Goal: Task Accomplishment & Management: Manage account settings

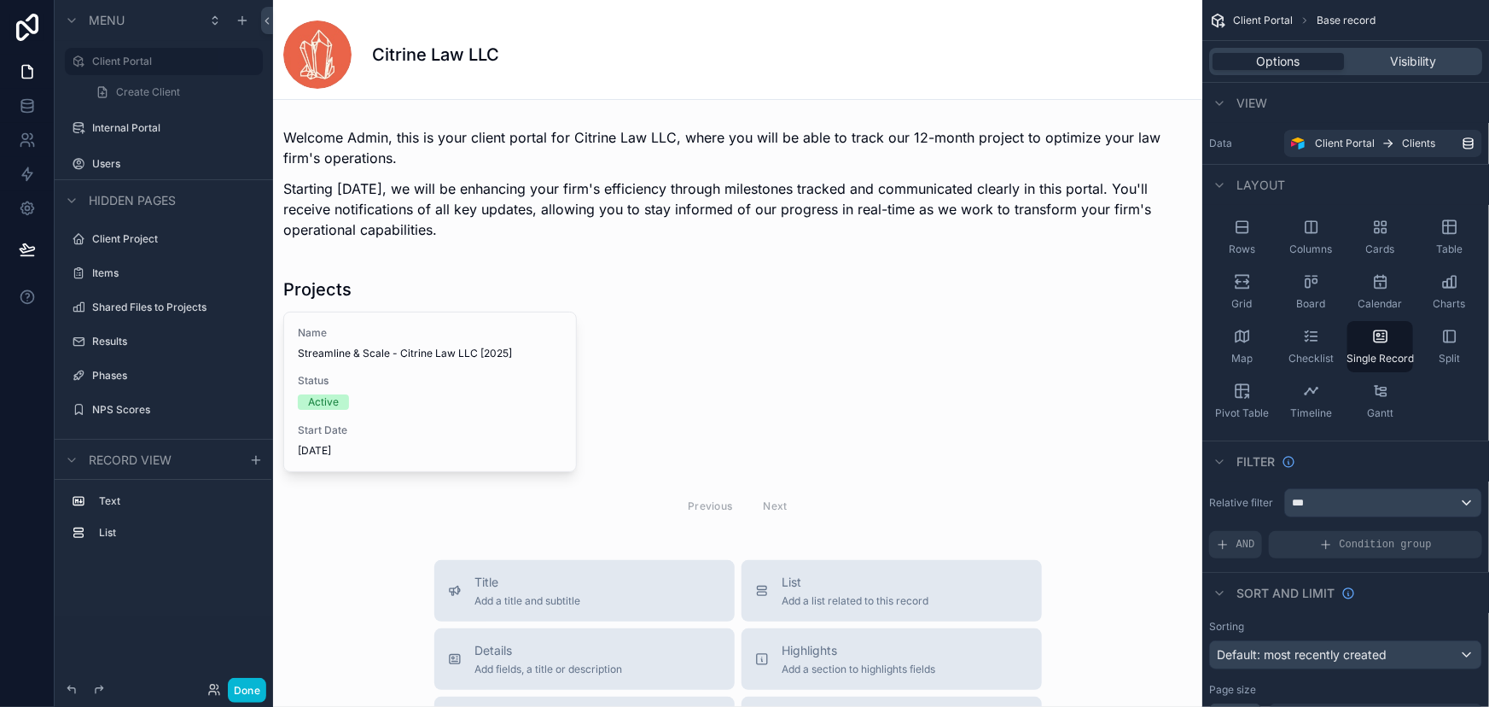
click at [442, 389] on div "scrollable content" at bounding box center [737, 652] width 929 height 1304
click at [145, 122] on label "Internal Portal" at bounding box center [160, 128] width 137 height 14
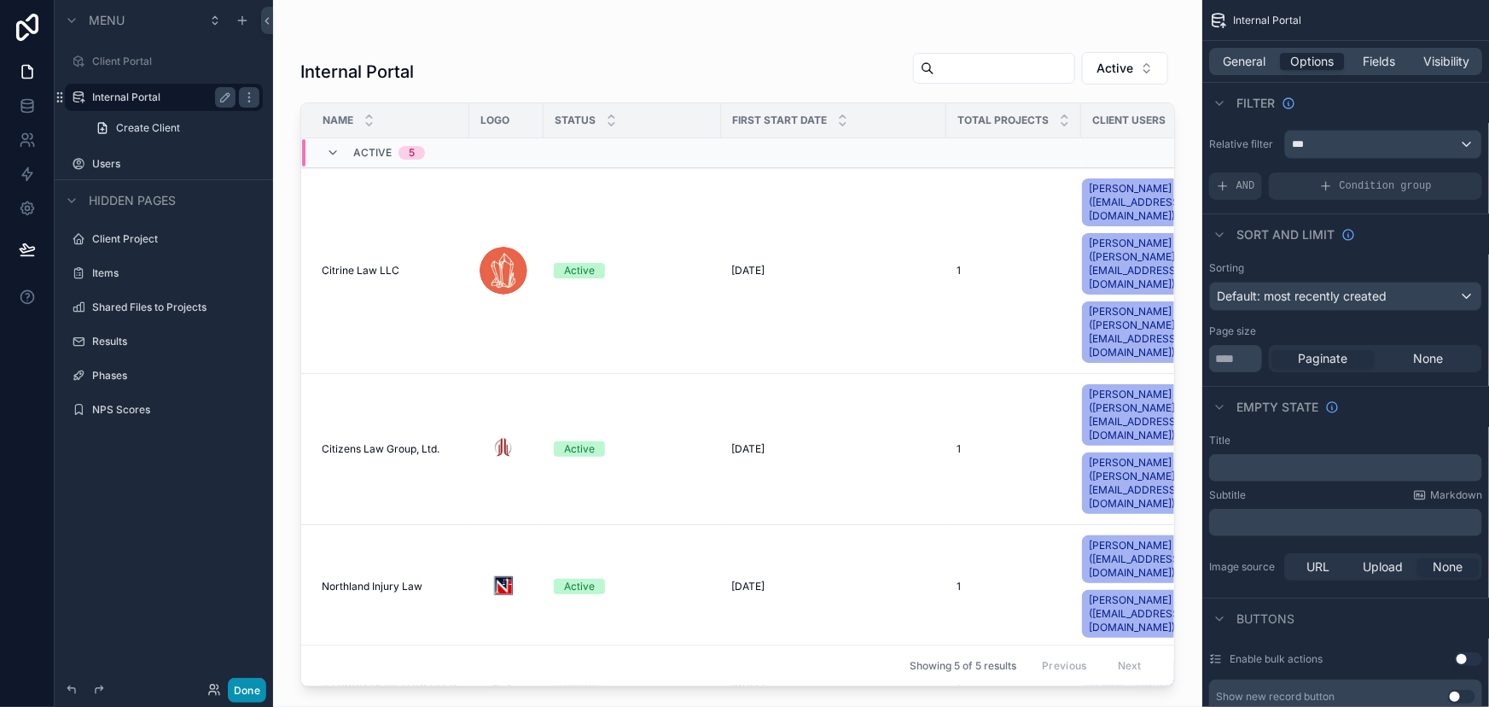
click at [253, 682] on button "Done" at bounding box center [247, 690] width 38 height 25
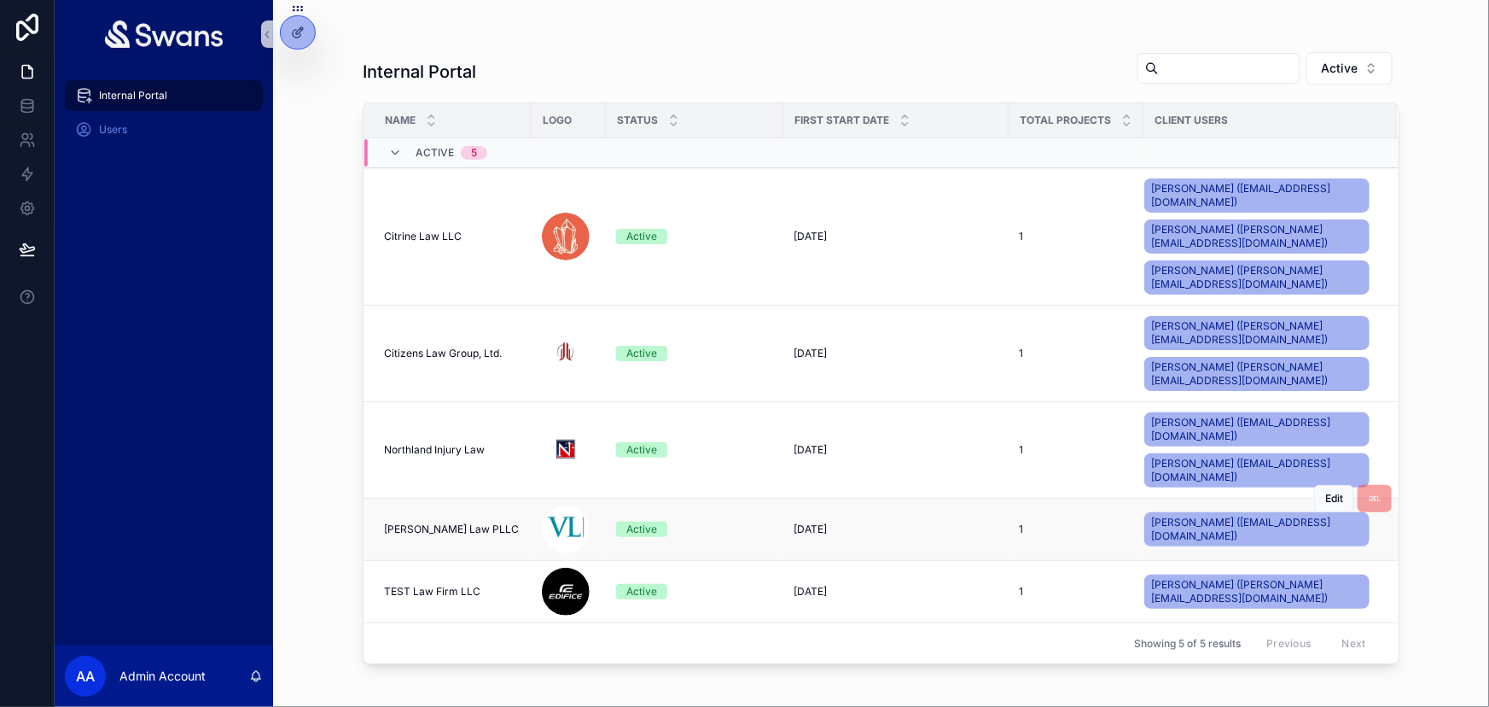
click at [428, 522] on span "[PERSON_NAME] Law PLLC" at bounding box center [451, 529] width 135 height 14
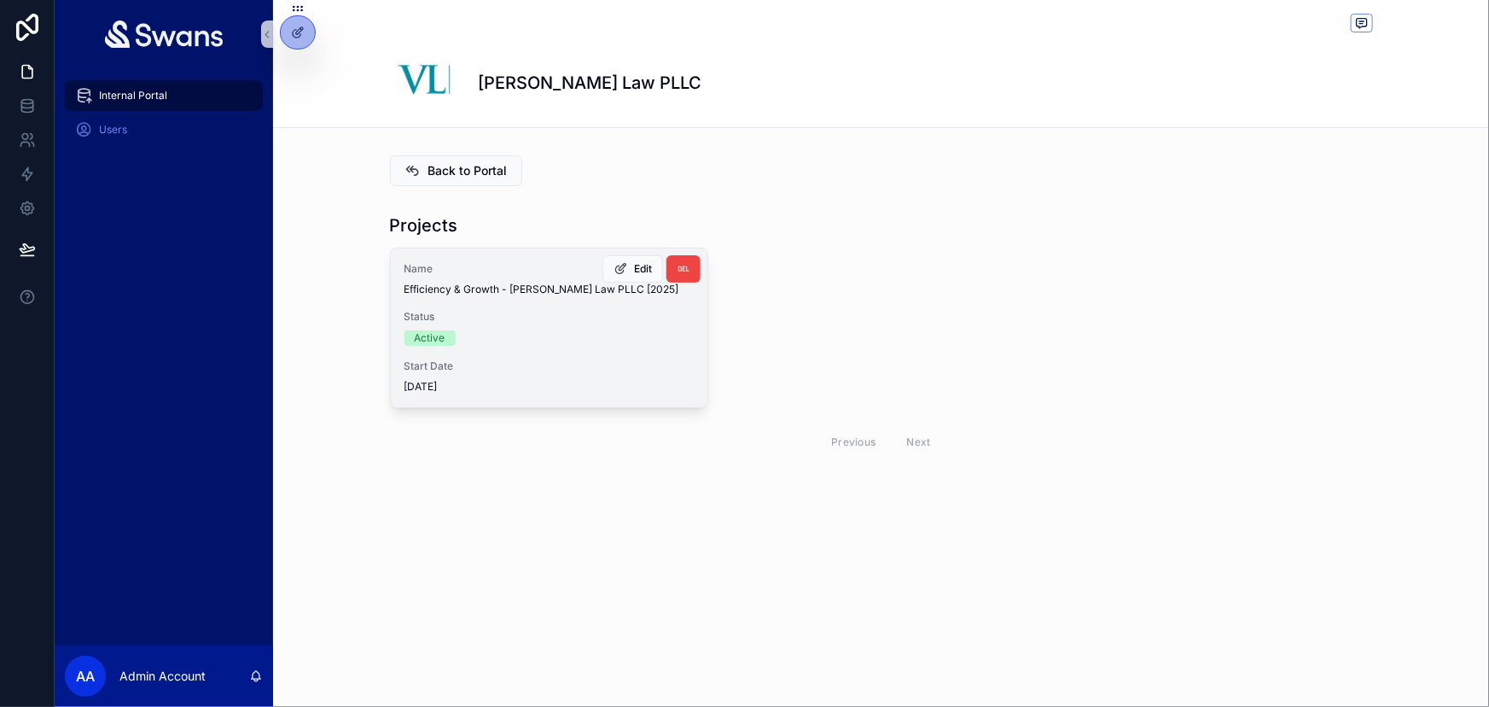
click at [474, 305] on div "Name Efficiency & Growth - [PERSON_NAME] Law PLLC [2025] Status Active Start Da…" at bounding box center [549, 327] width 317 height 159
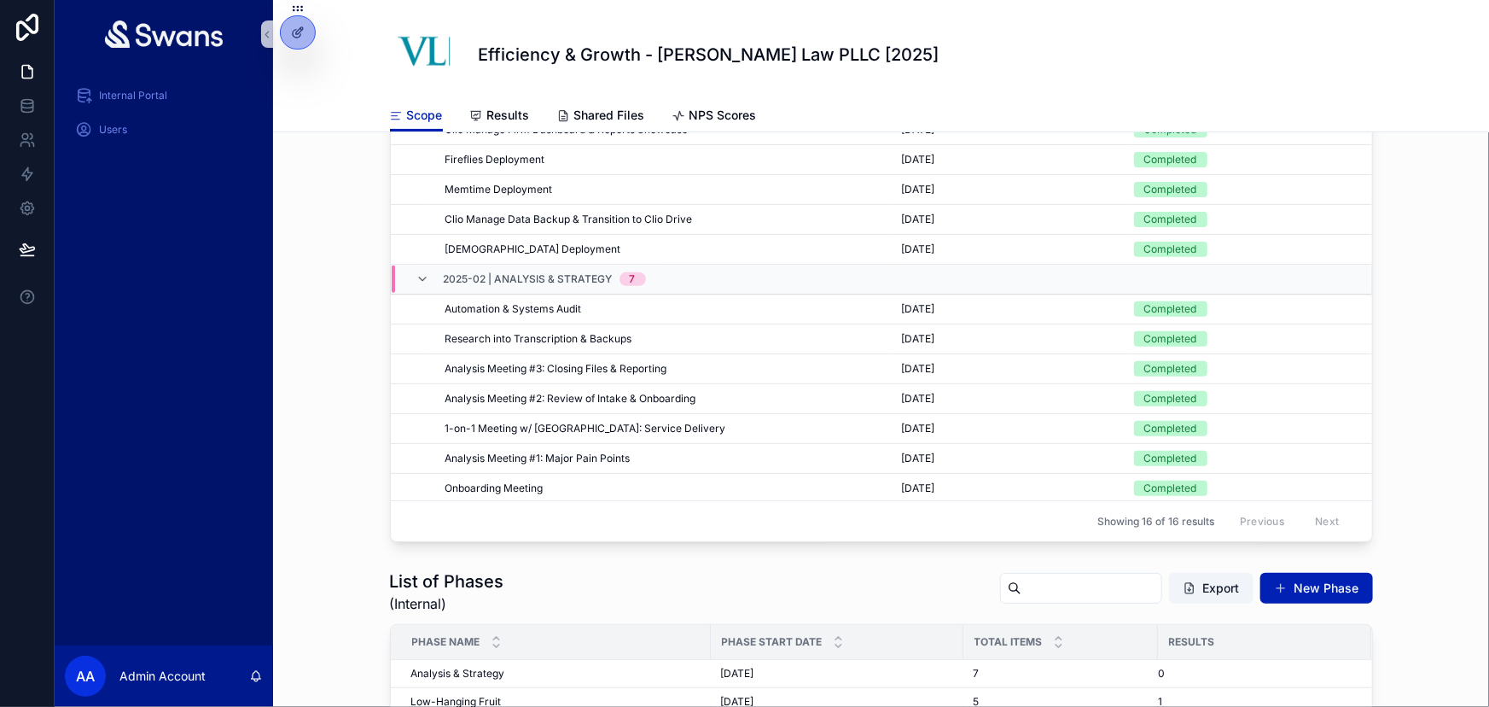
scroll to position [387, 0]
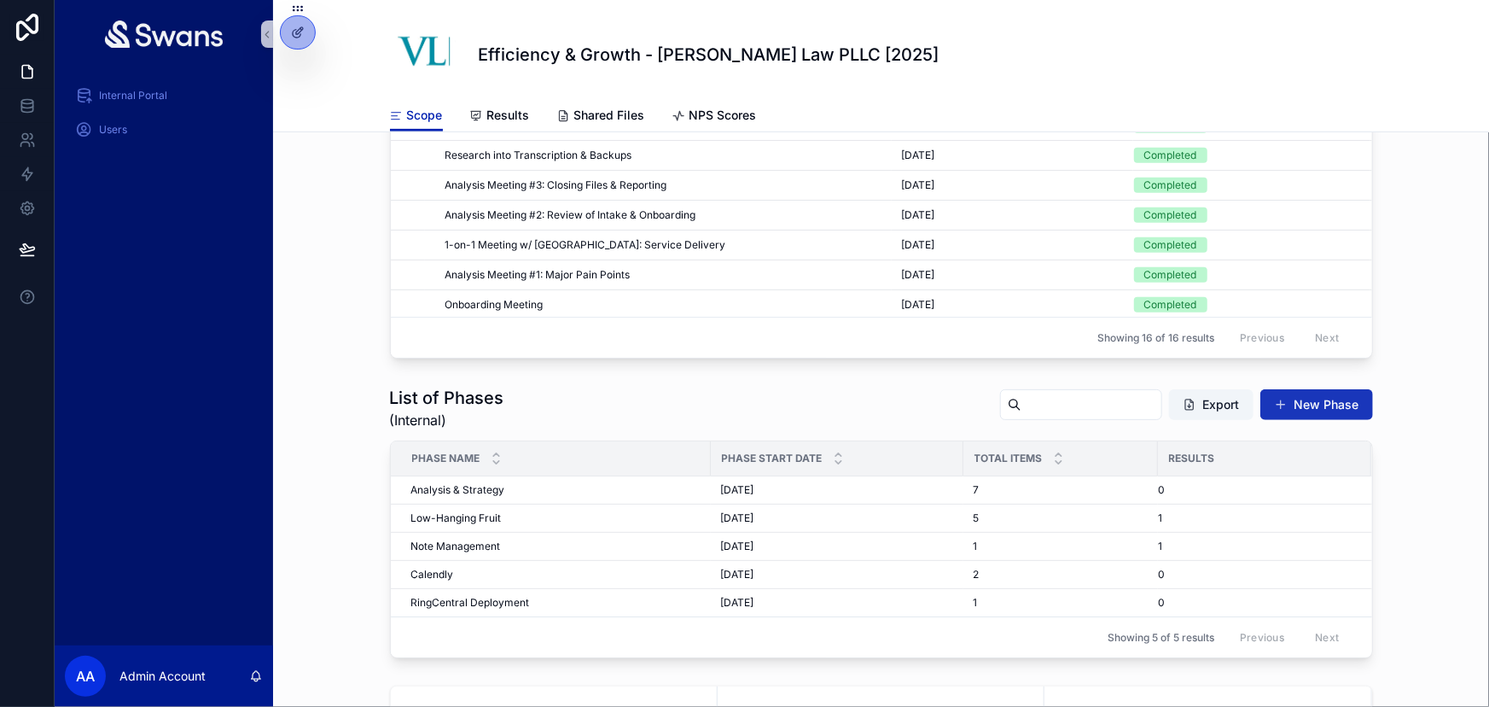
click at [1312, 403] on button "New Phase" at bounding box center [1316, 404] width 113 height 31
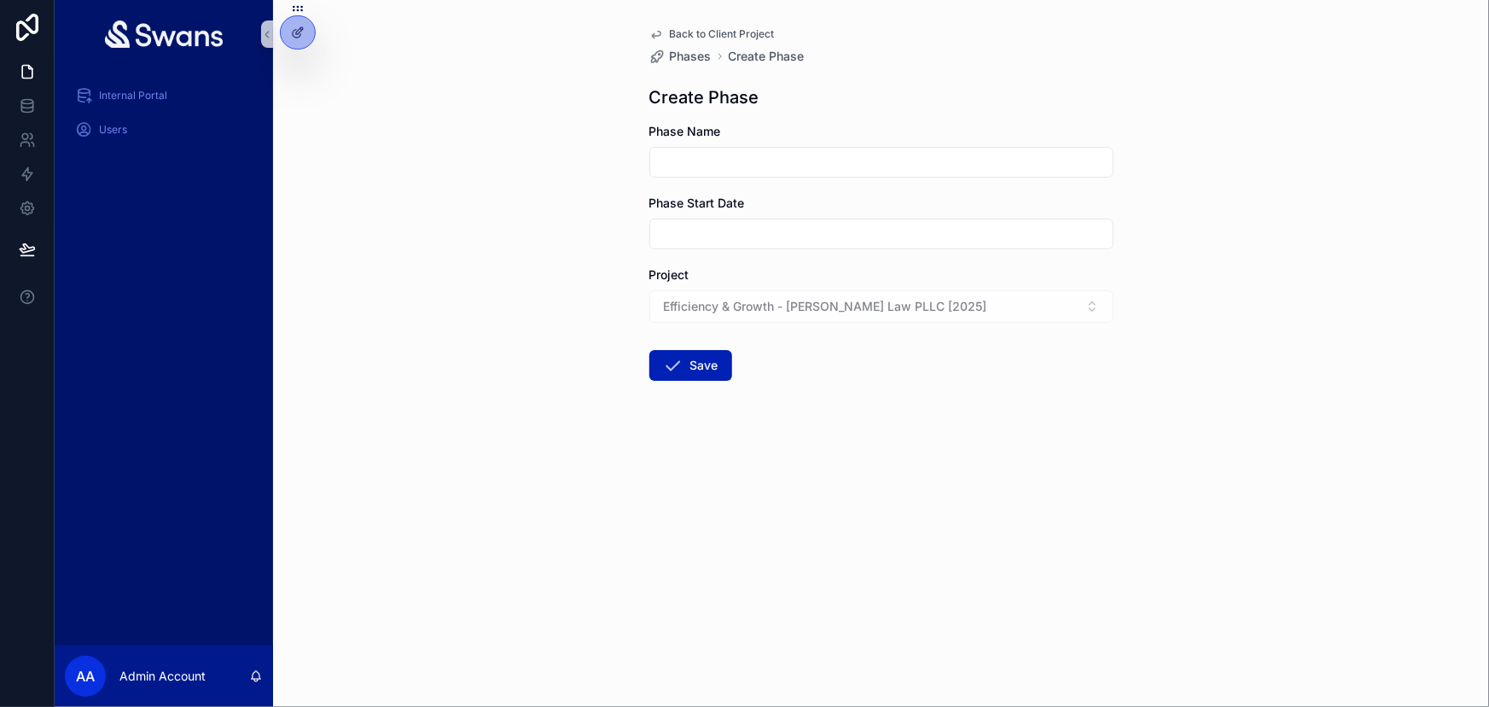
click at [908, 150] on input "scrollable content" at bounding box center [881, 162] width 462 height 24
type input "**********"
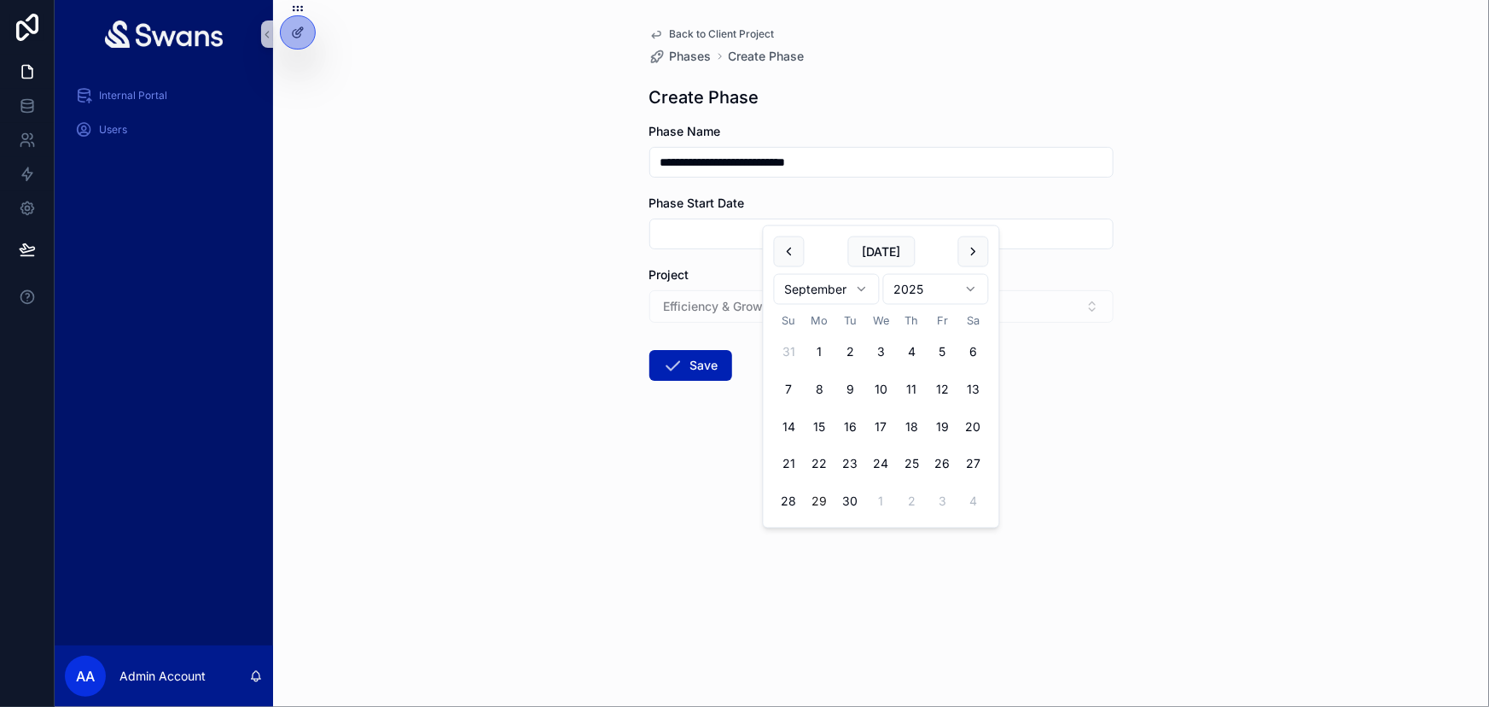
click at [734, 222] on input "scrollable content" at bounding box center [881, 234] width 462 height 24
click at [788, 256] on button "scrollable content" at bounding box center [789, 251] width 31 height 31
click at [784, 427] on button "10" at bounding box center [789, 426] width 31 height 31
type input "*********"
click at [684, 412] on form "**********" at bounding box center [881, 306] width 464 height 367
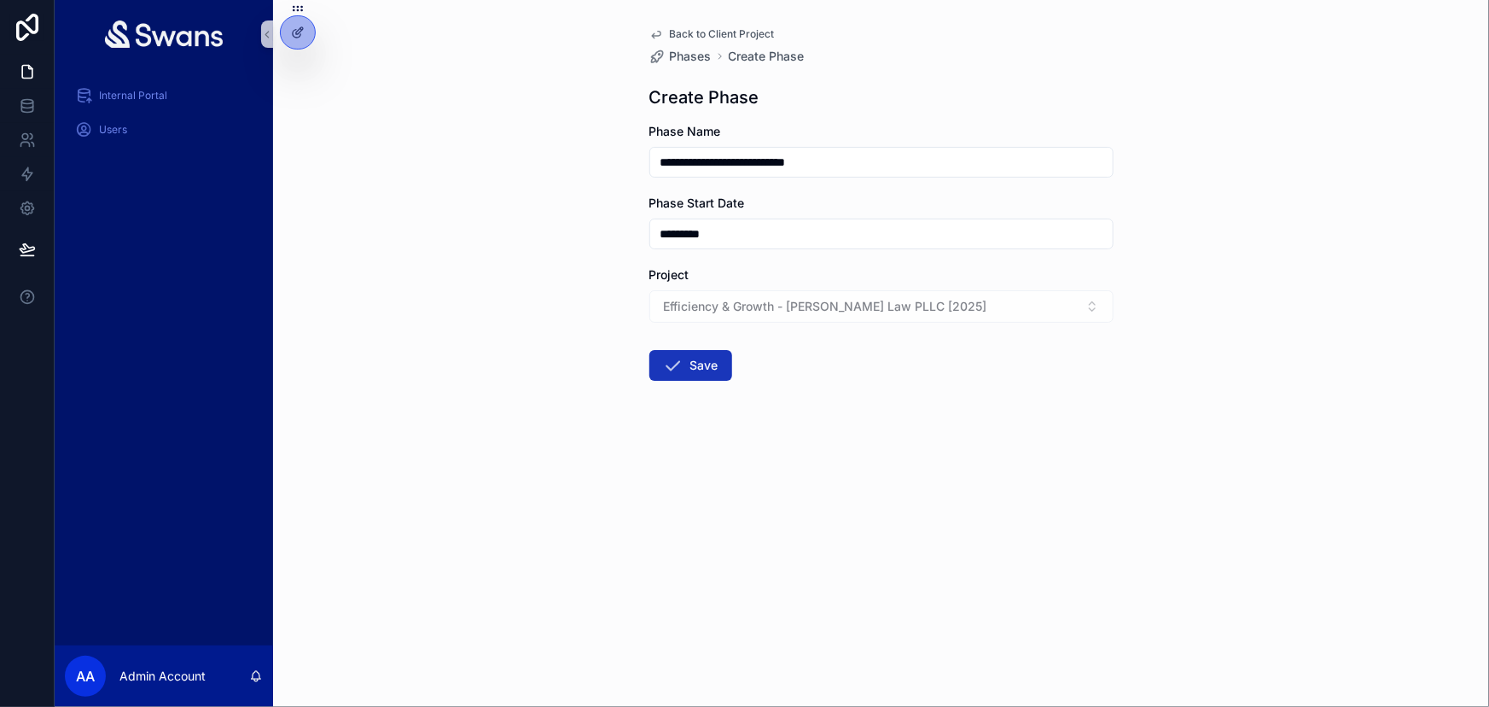
click at [704, 350] on button "Save" at bounding box center [690, 365] width 83 height 31
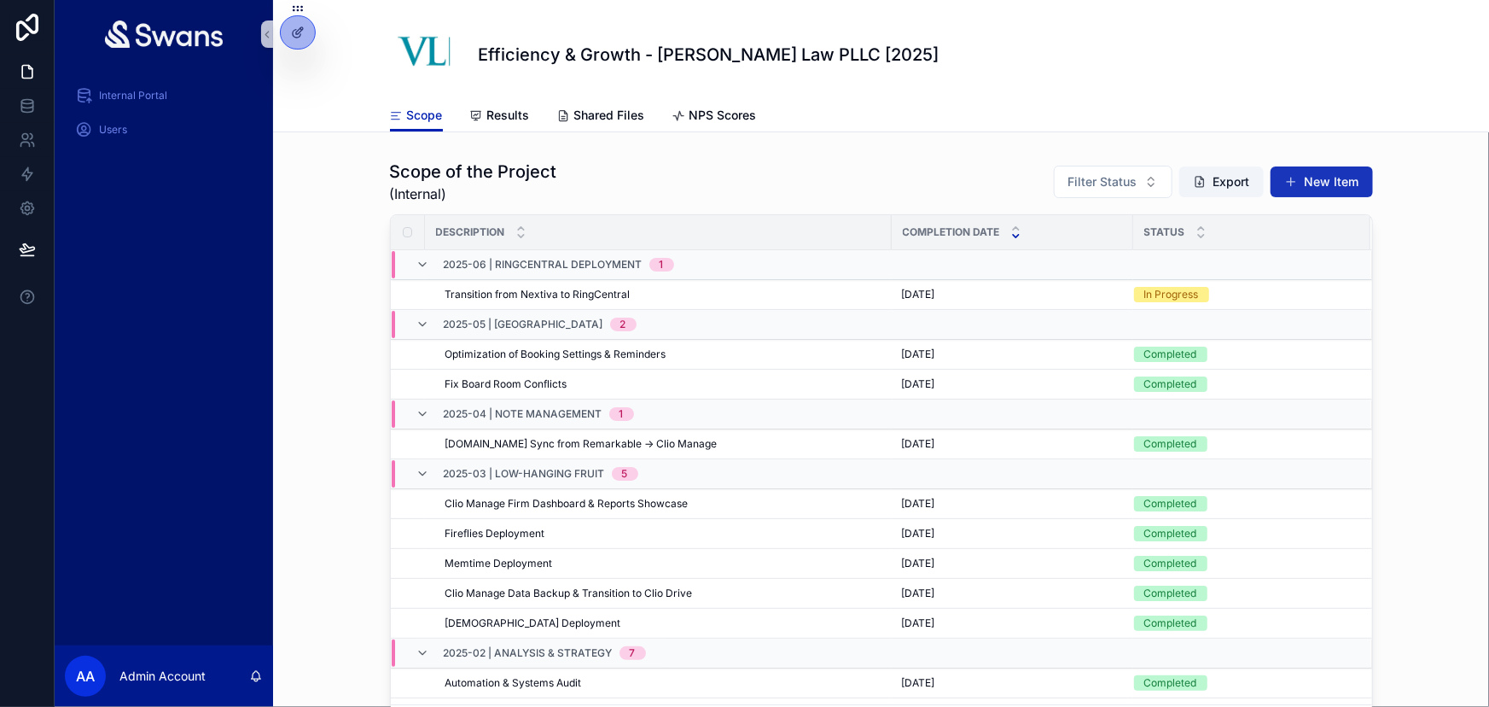
click at [1322, 172] on button "New Item" at bounding box center [1322, 181] width 102 height 31
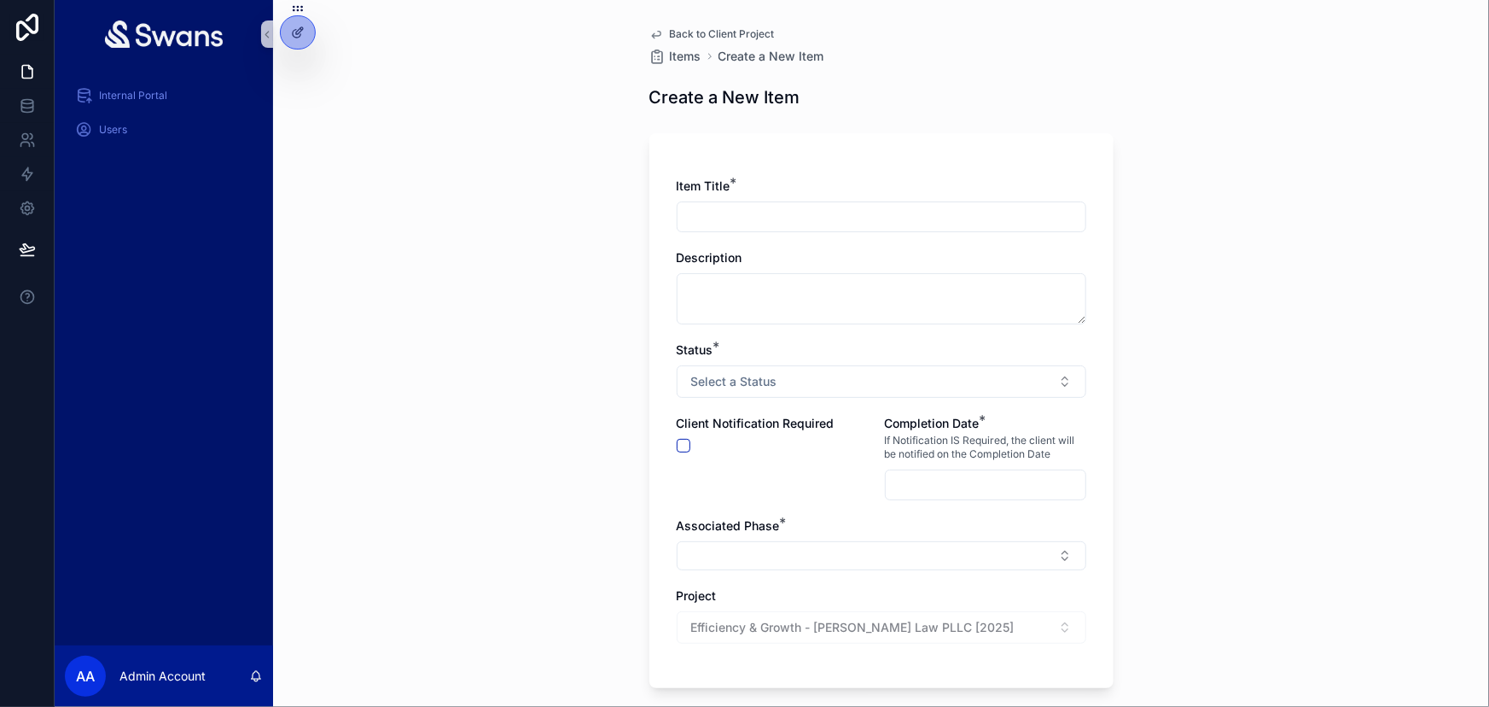
click at [907, 205] on input "scrollable content" at bounding box center [882, 217] width 408 height 24
type input "**********"
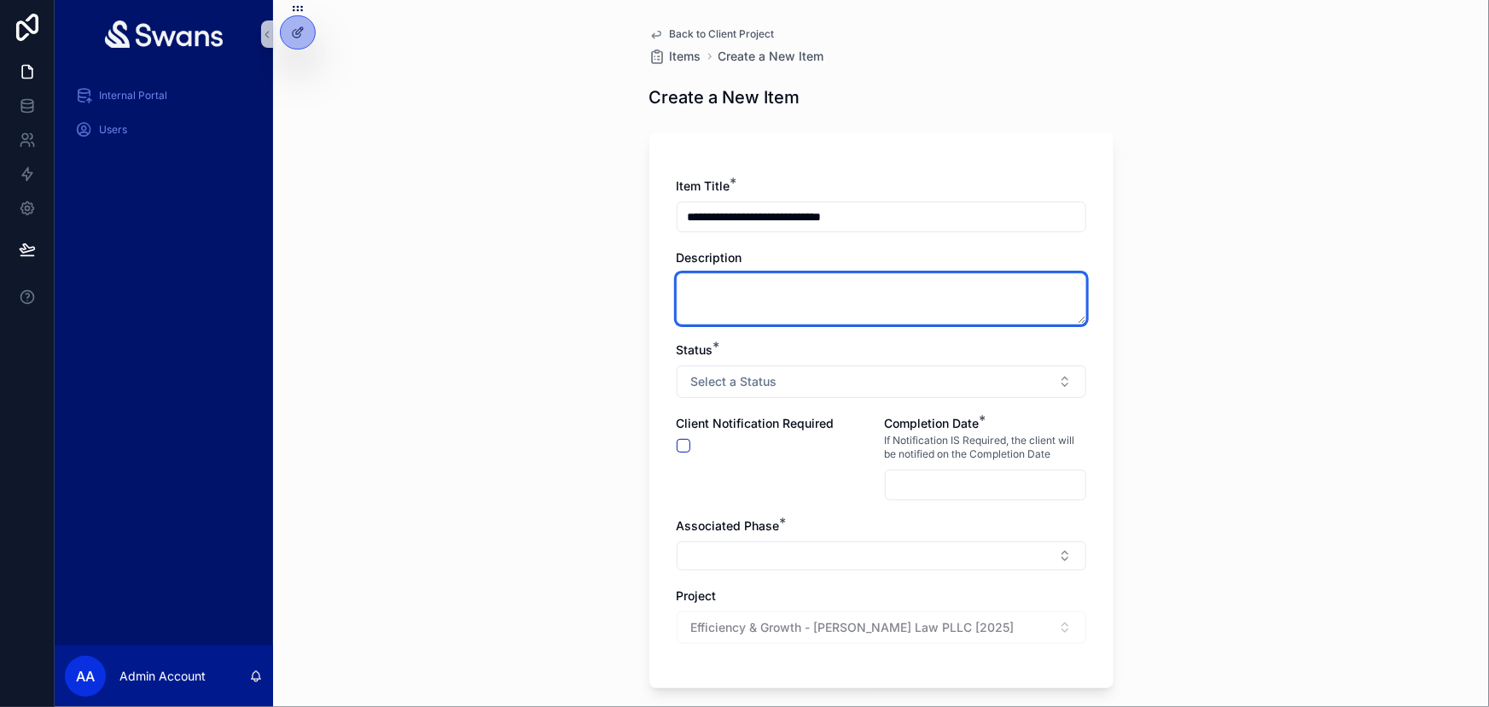
click at [858, 273] on textarea "scrollable content" at bounding box center [882, 298] width 410 height 51
click at [827, 273] on textarea "scrollable content" at bounding box center [882, 298] width 410 height 51
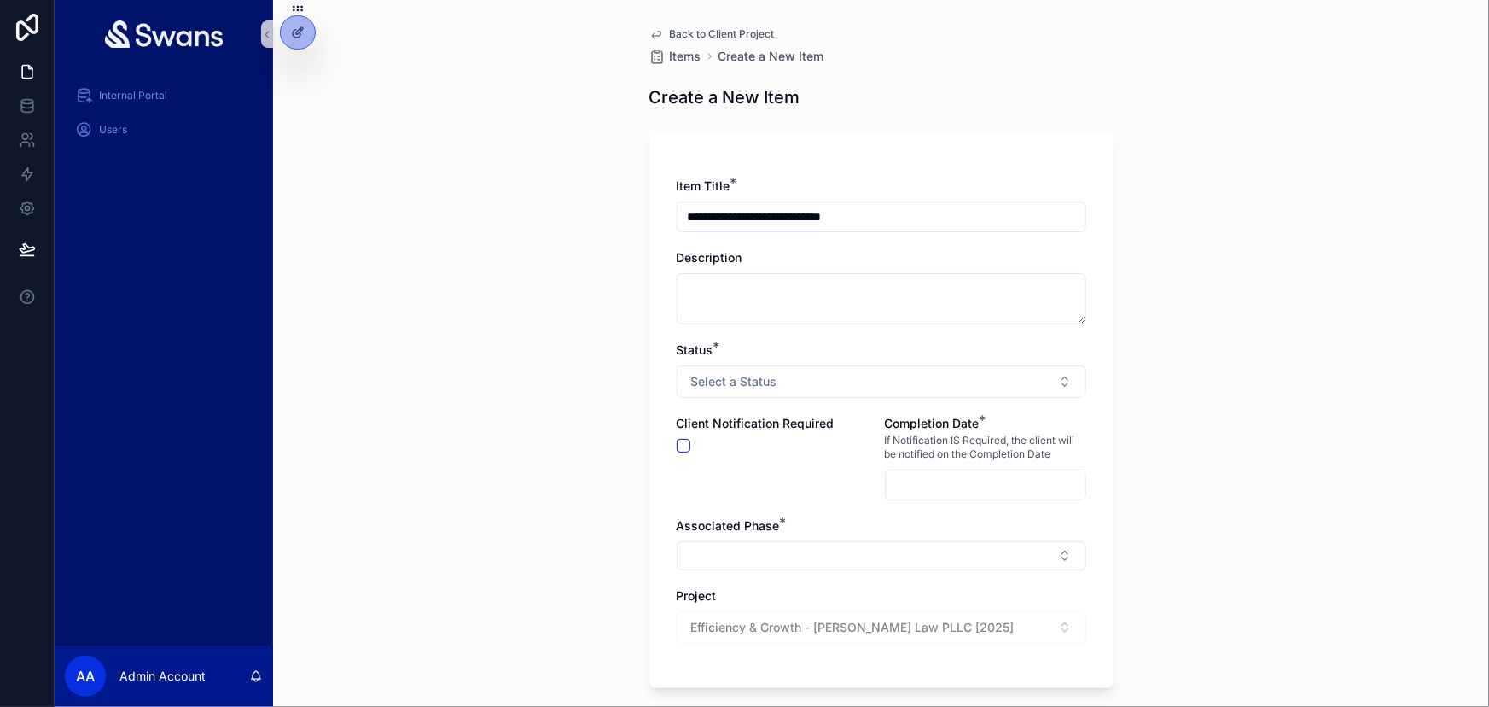
drag, startPoint x: 890, startPoint y: 194, endPoint x: 590, endPoint y: 197, distance: 299.5
click at [590, 197] on div "**********" at bounding box center [881, 353] width 1216 height 707
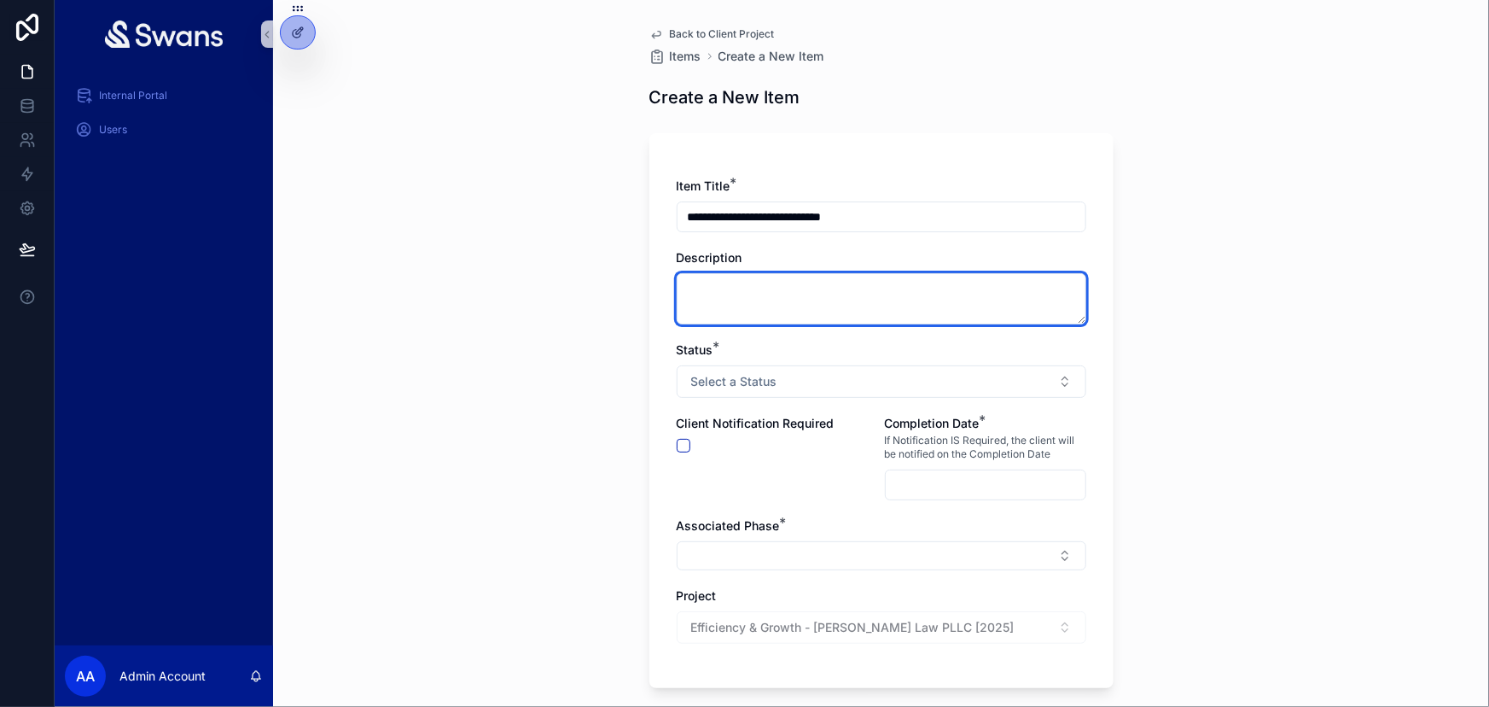
click at [841, 288] on textarea "scrollable content" at bounding box center [882, 298] width 410 height 51
paste textarea "**********"
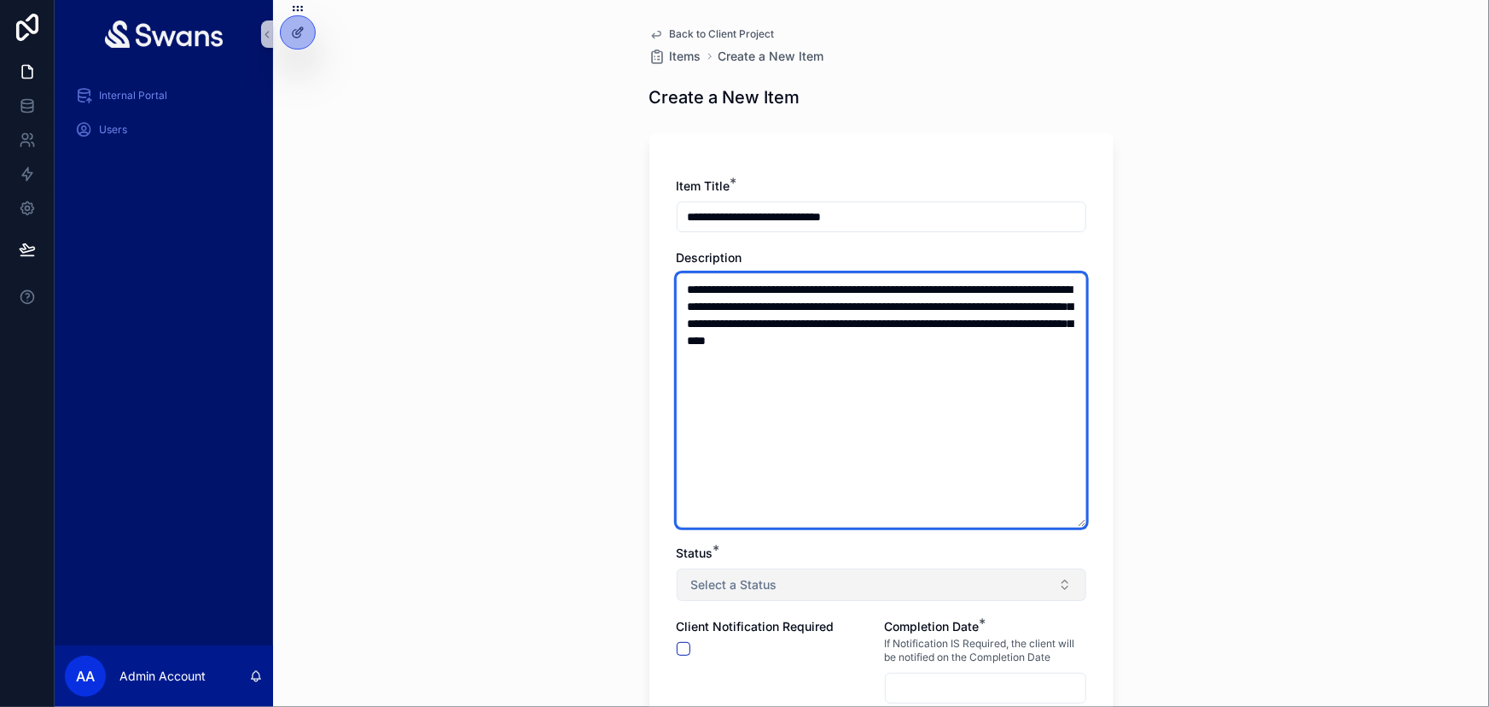
type textarea "**********"
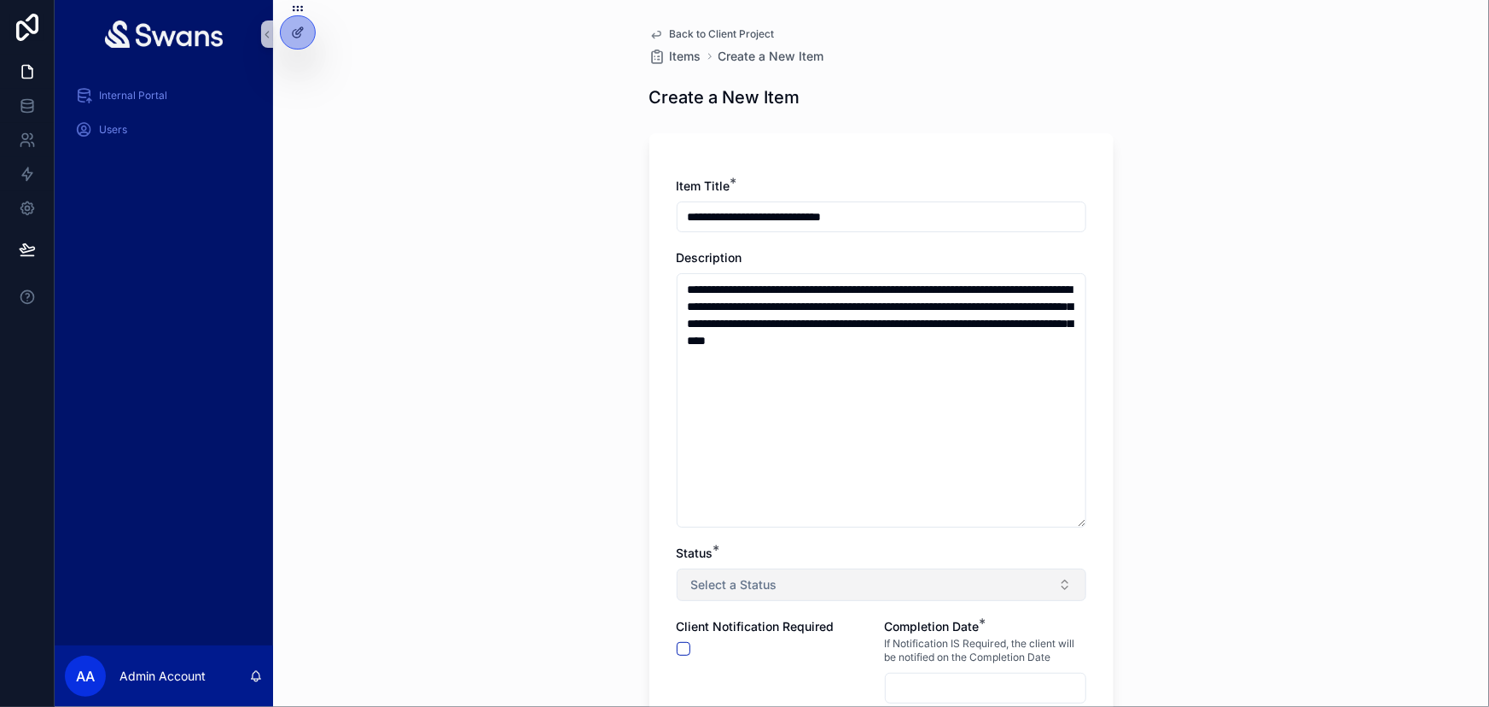
click at [755, 576] on span "Select a Status" at bounding box center [734, 584] width 86 height 17
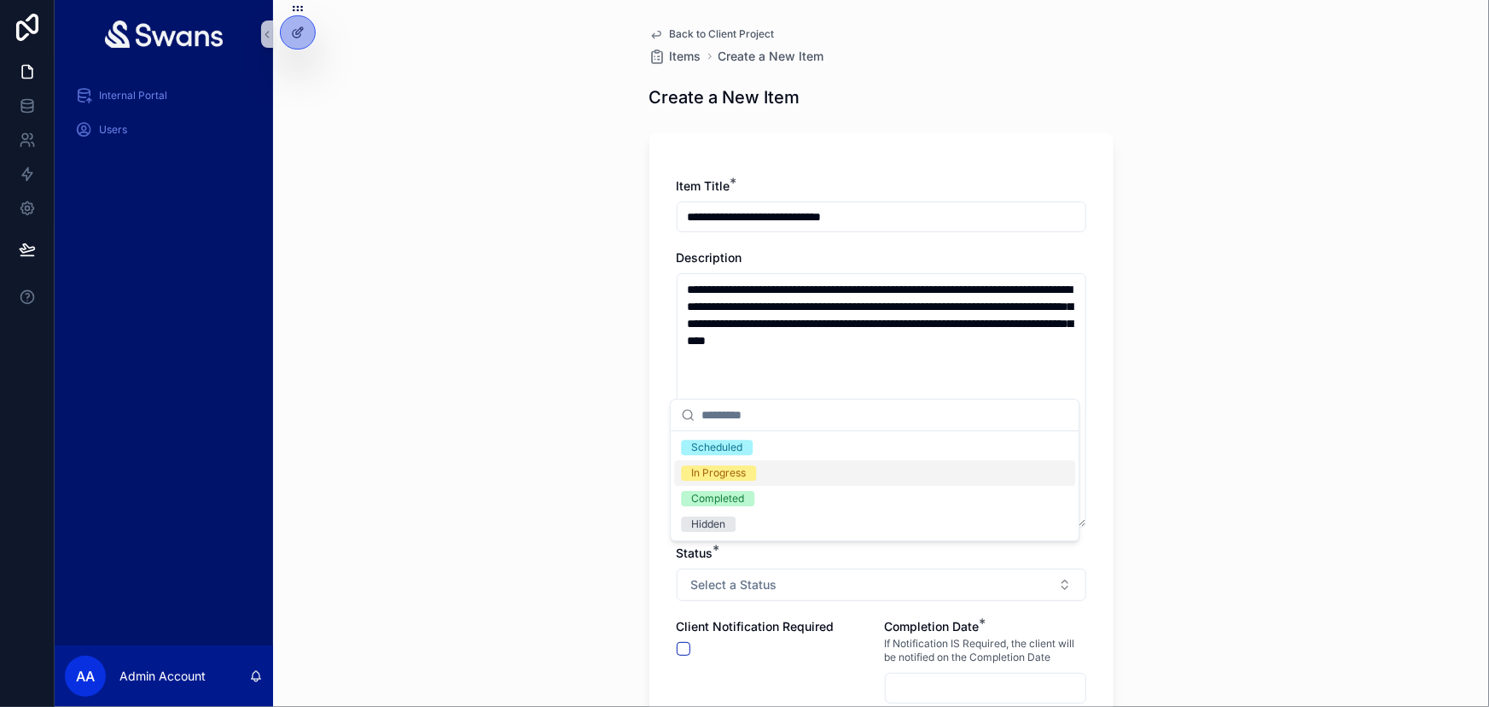
click at [777, 480] on div "In Progress" at bounding box center [874, 473] width 401 height 26
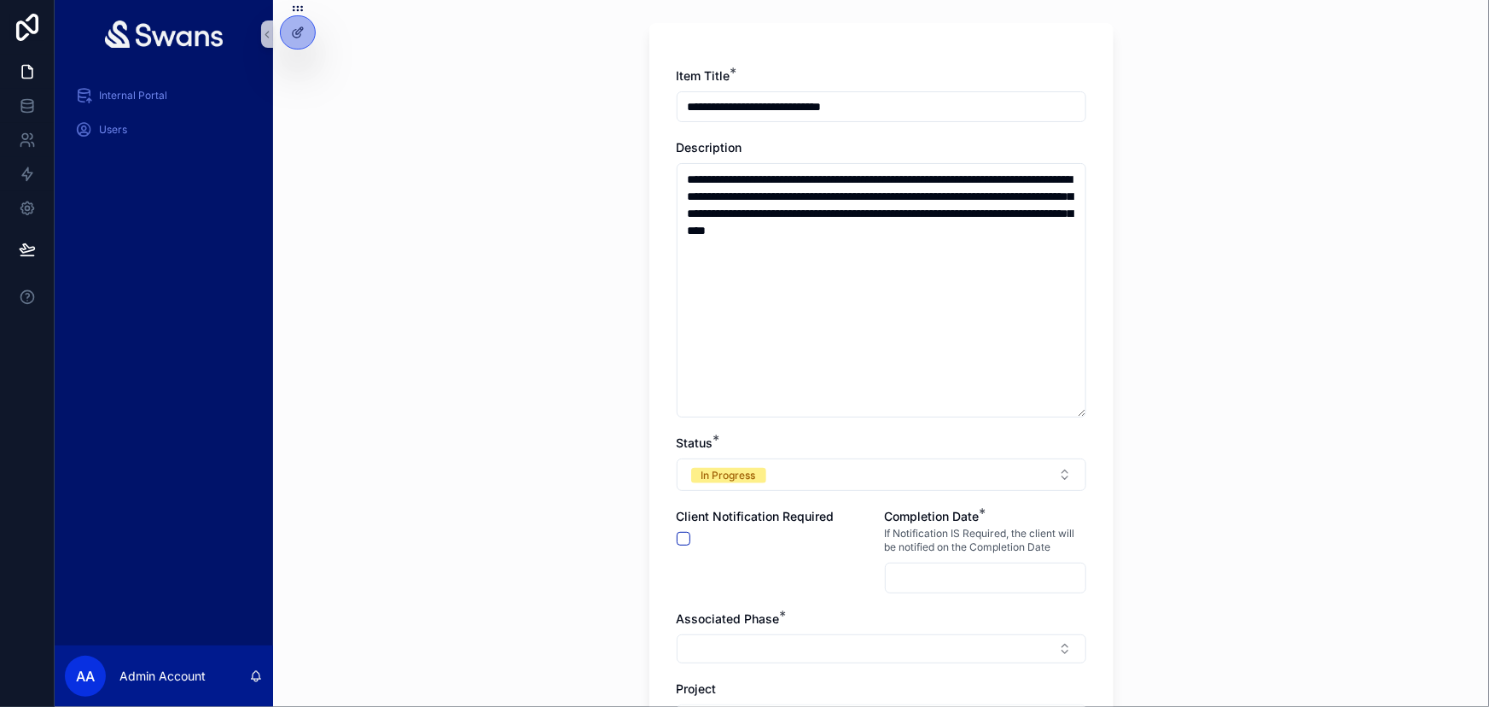
scroll to position [154, 0]
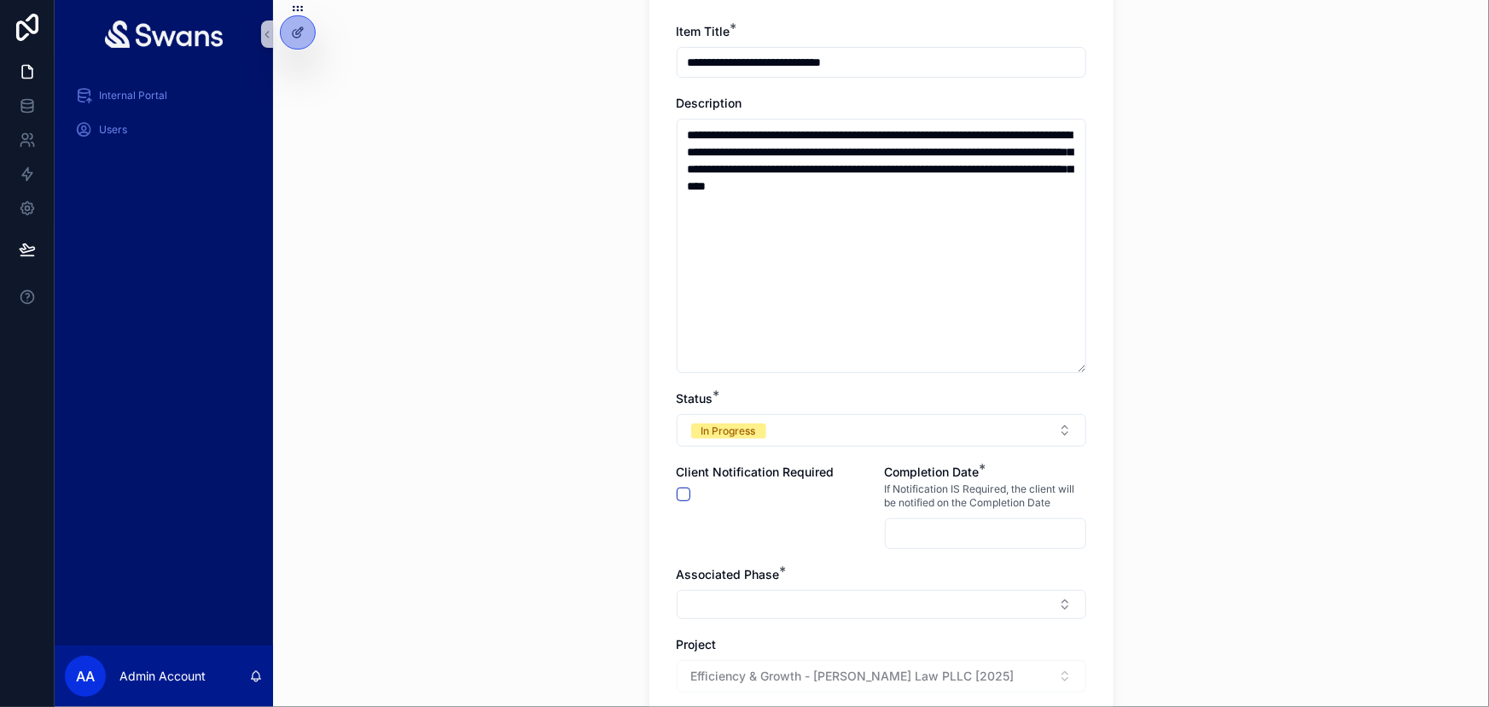
click at [965, 521] on input "scrollable content" at bounding box center [986, 533] width 200 height 24
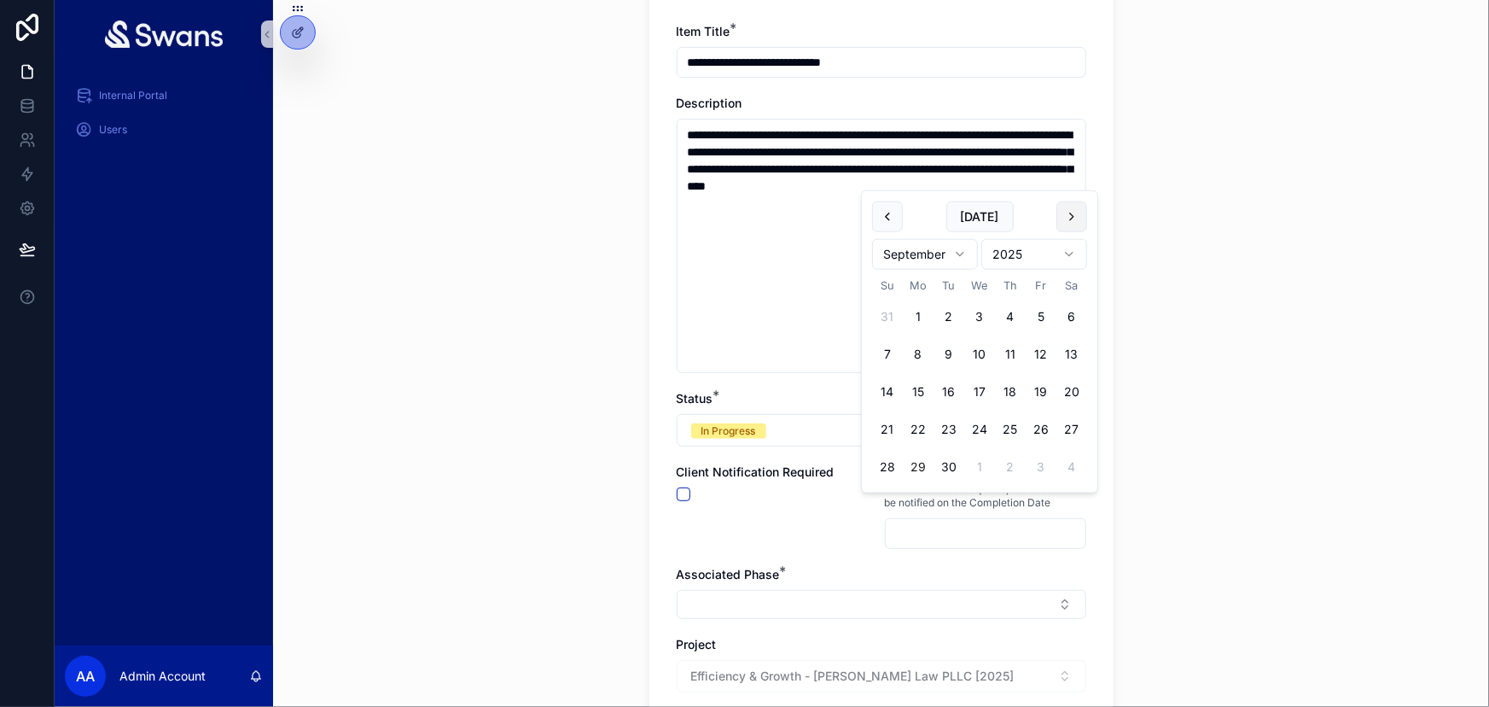
click at [1069, 204] on button "scrollable content" at bounding box center [1071, 216] width 31 height 31
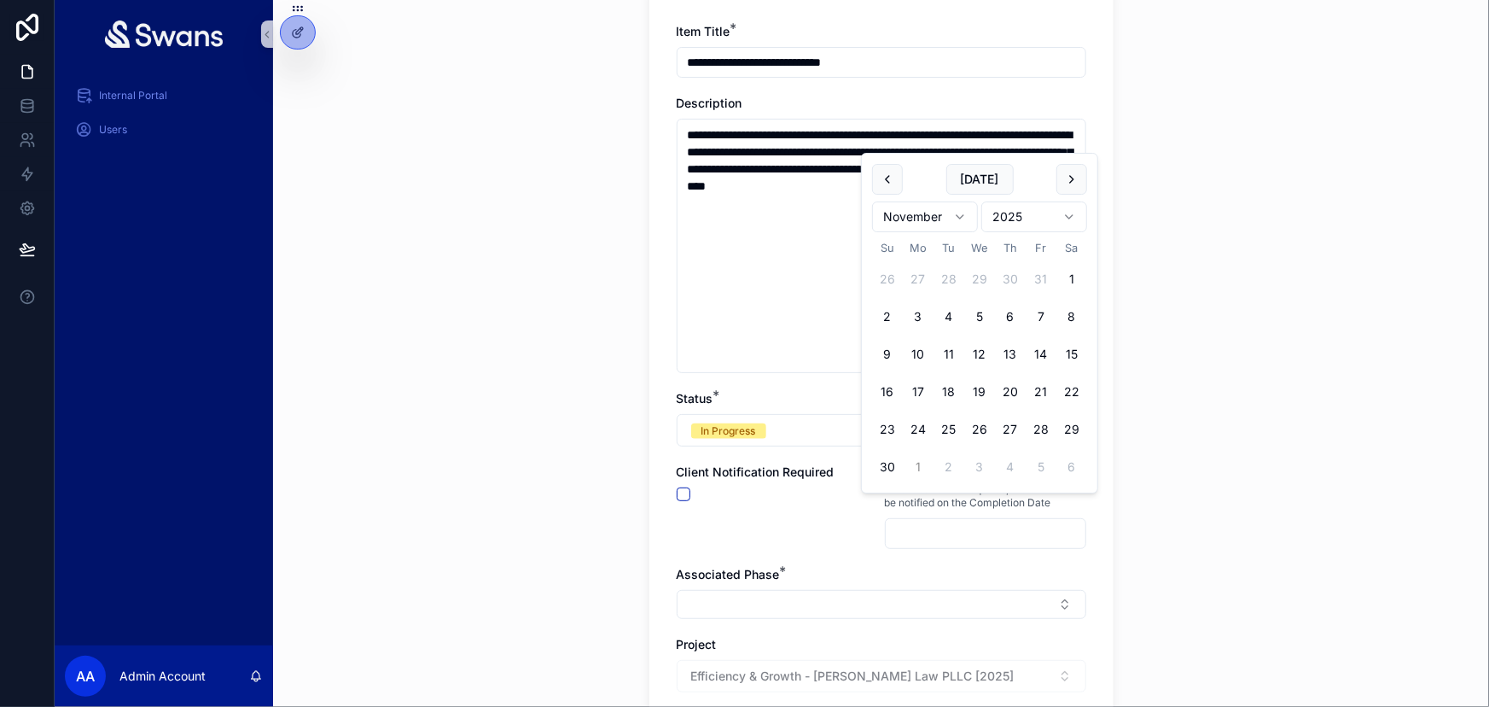
click at [913, 462] on button "1" at bounding box center [918, 466] width 31 height 31
type input "*********"
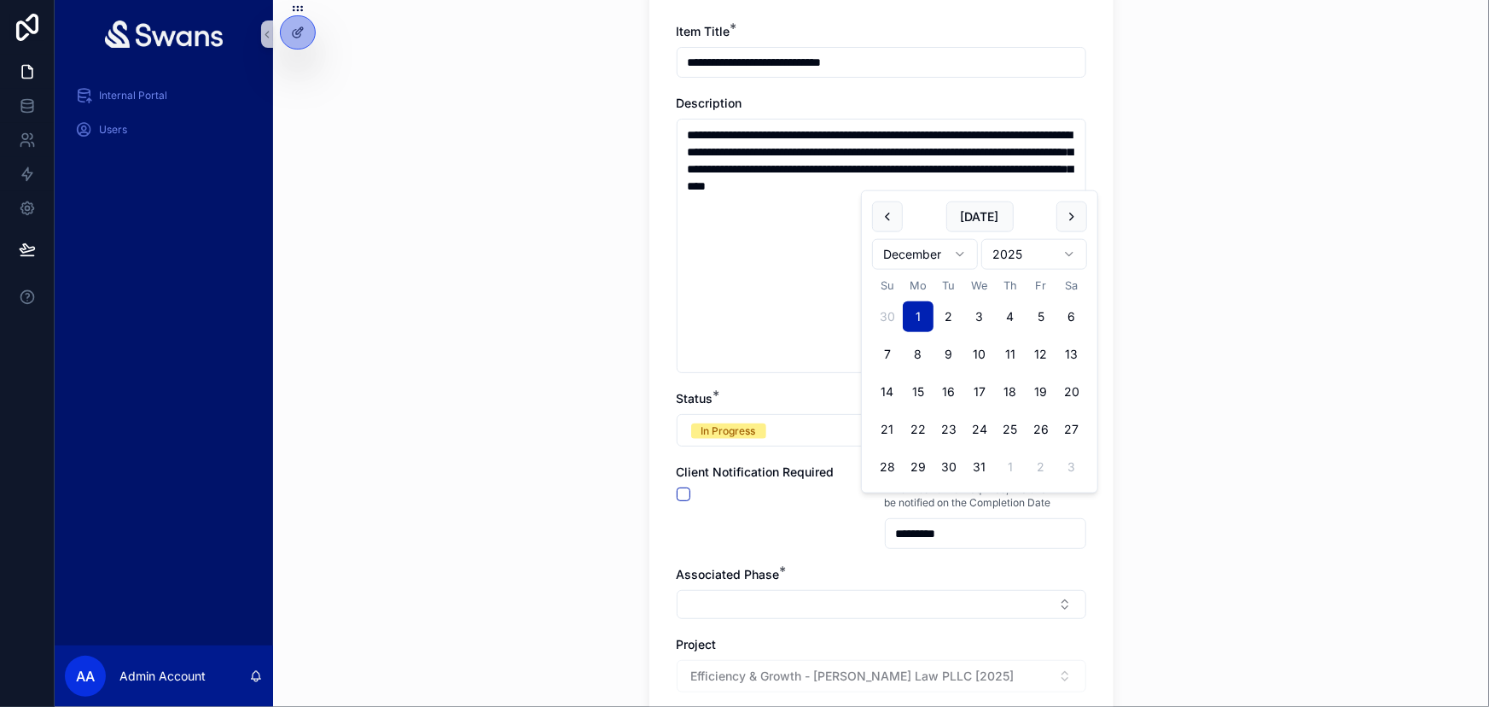
click at [1050, 566] on div "Associated Phase *" at bounding box center [882, 574] width 410 height 17
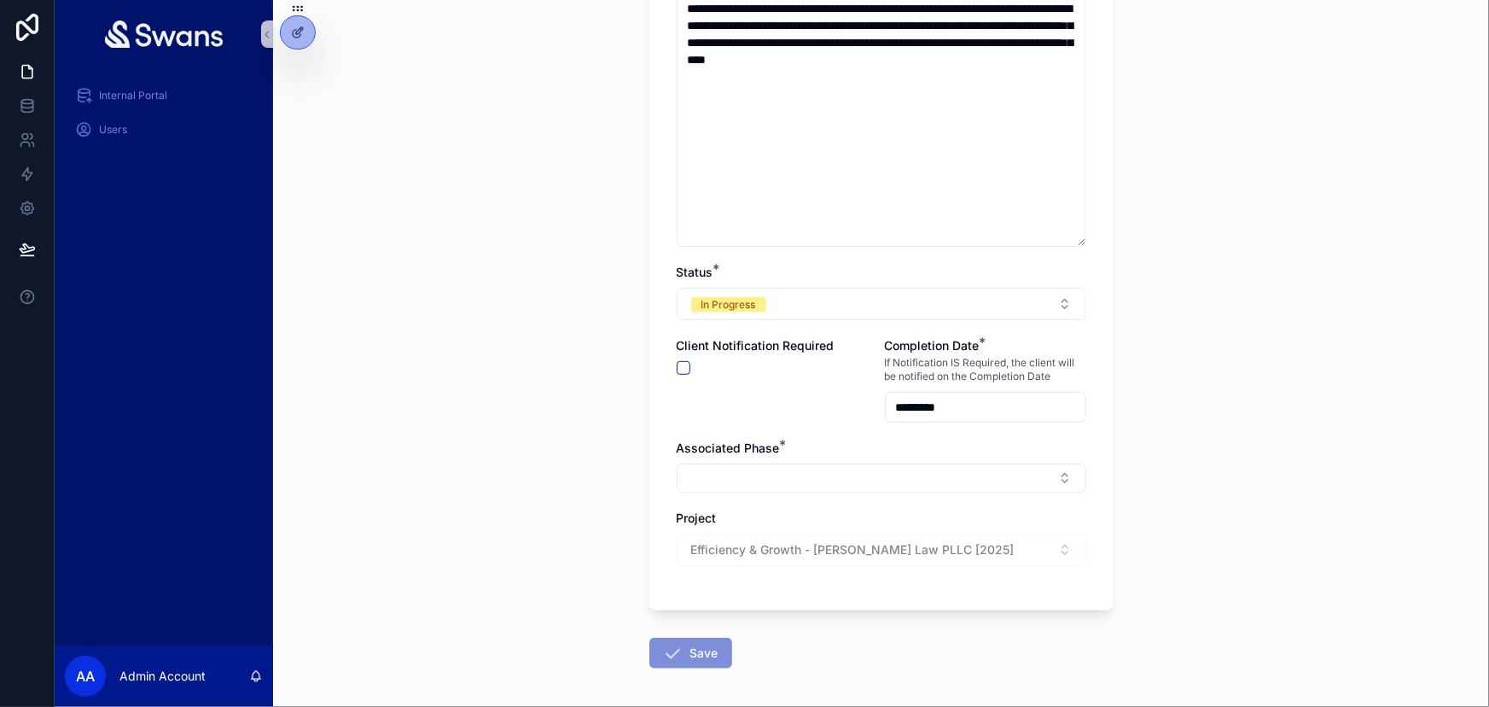
scroll to position [326, 0]
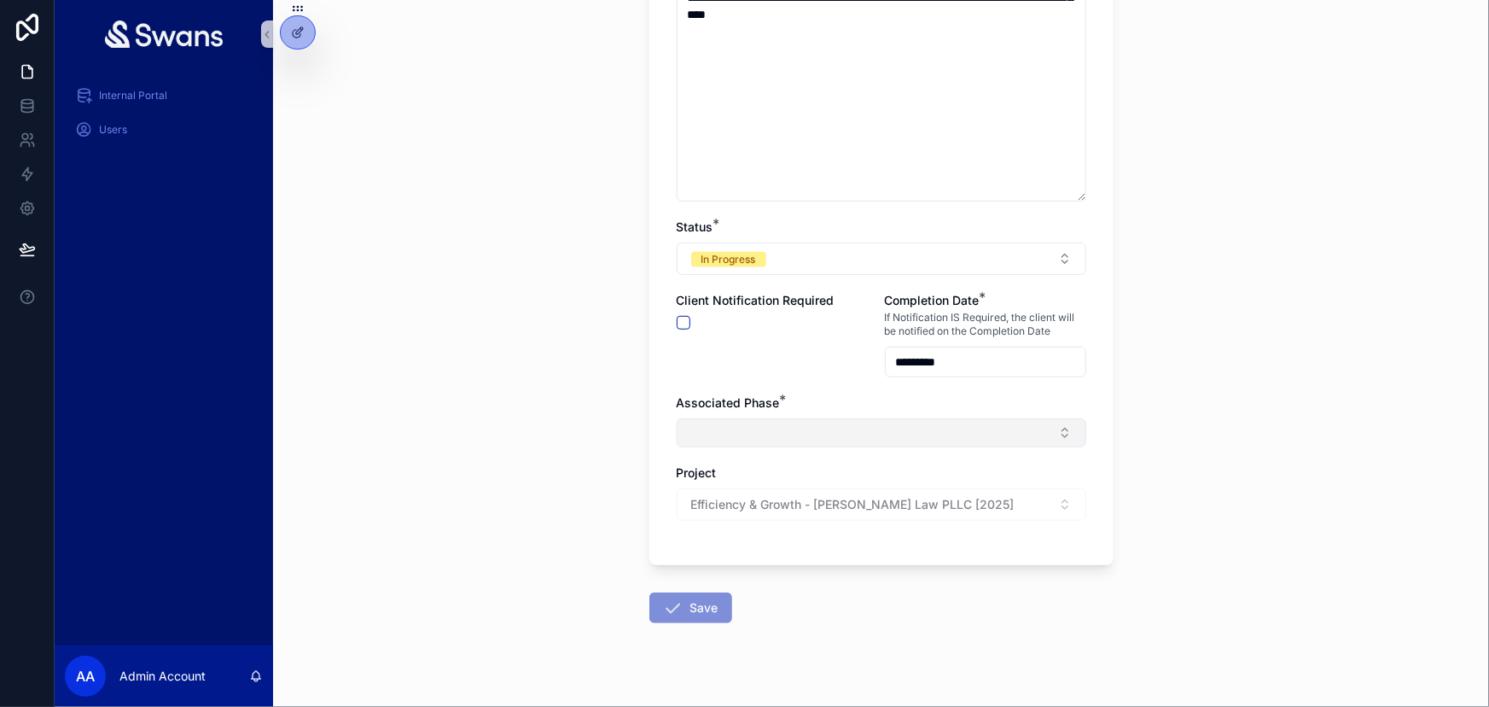
click at [870, 421] on button "Select Button" at bounding box center [882, 432] width 410 height 29
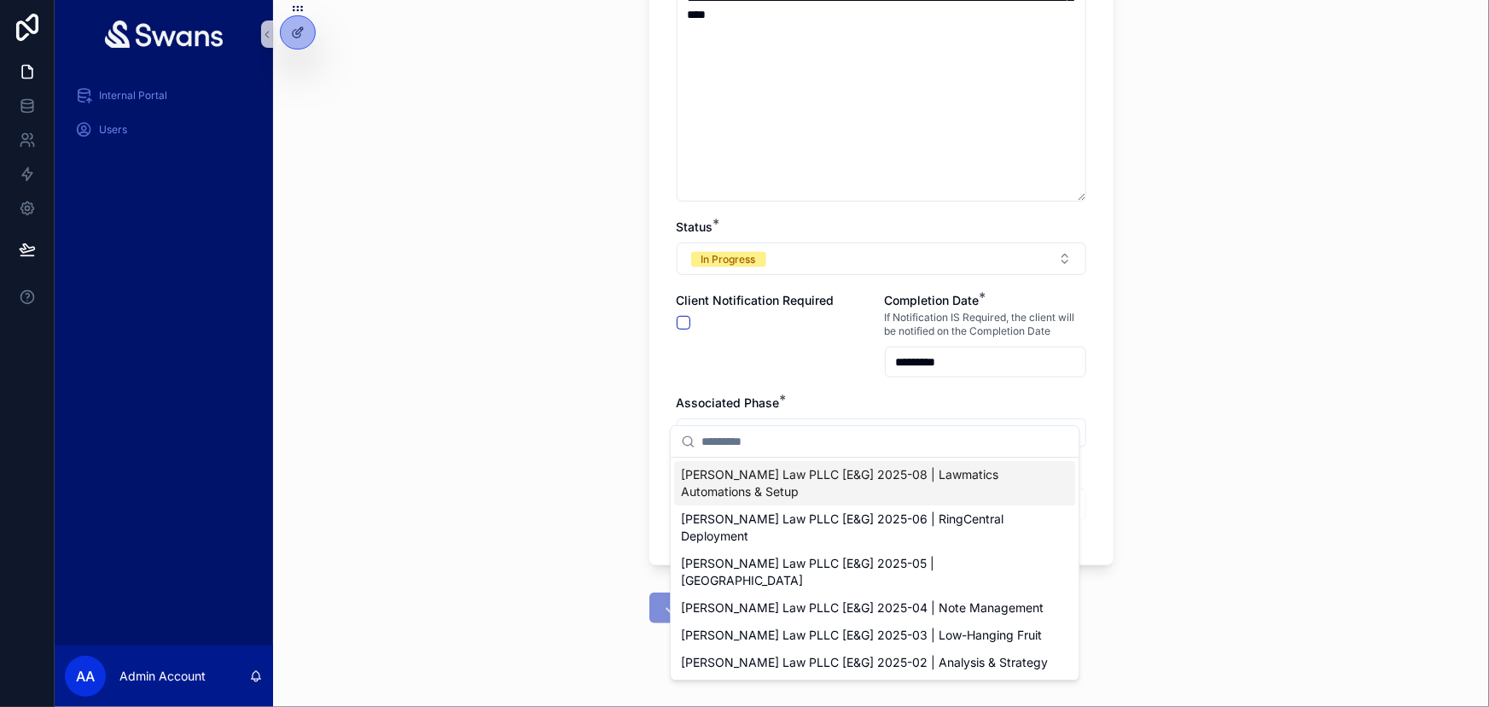
click at [870, 489] on span "[PERSON_NAME] Law PLLC [E&G] 2025-08 | Lawmatics Automations & Setup" at bounding box center [864, 483] width 367 height 34
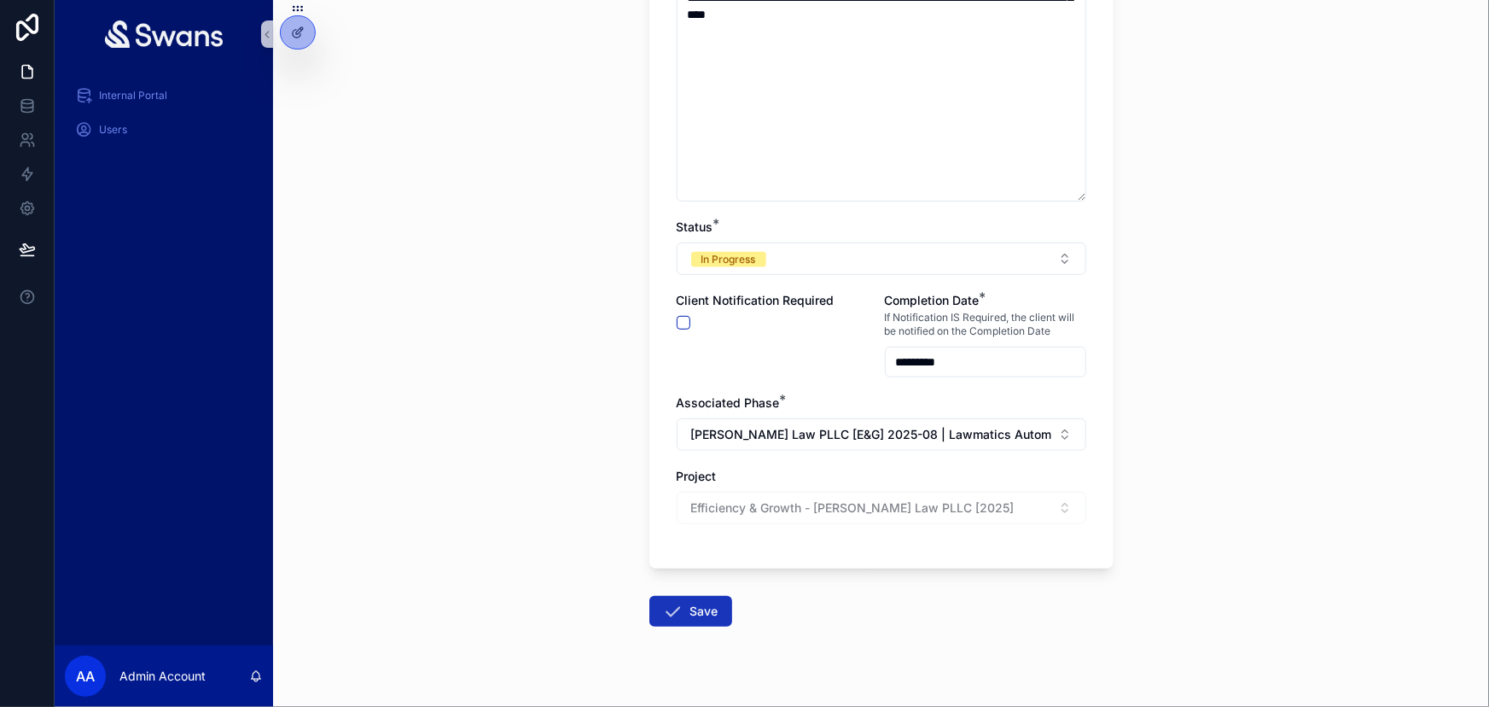
click at [695, 596] on button "Save" at bounding box center [690, 611] width 83 height 31
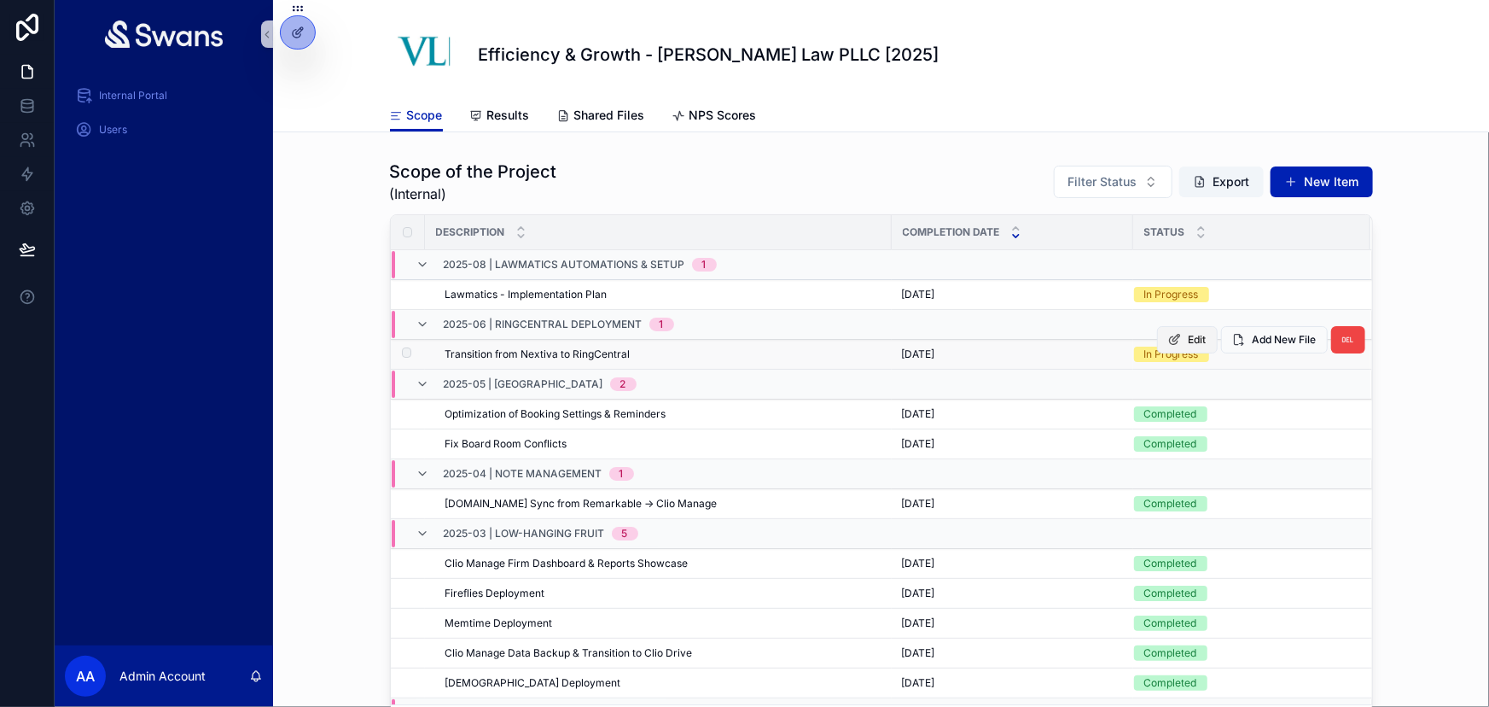
drag, startPoint x: 1117, startPoint y: 347, endPoint x: 1155, endPoint y: 338, distance: 38.7
click at [1168, 338] on icon "scrollable content" at bounding box center [1175, 340] width 14 height 14
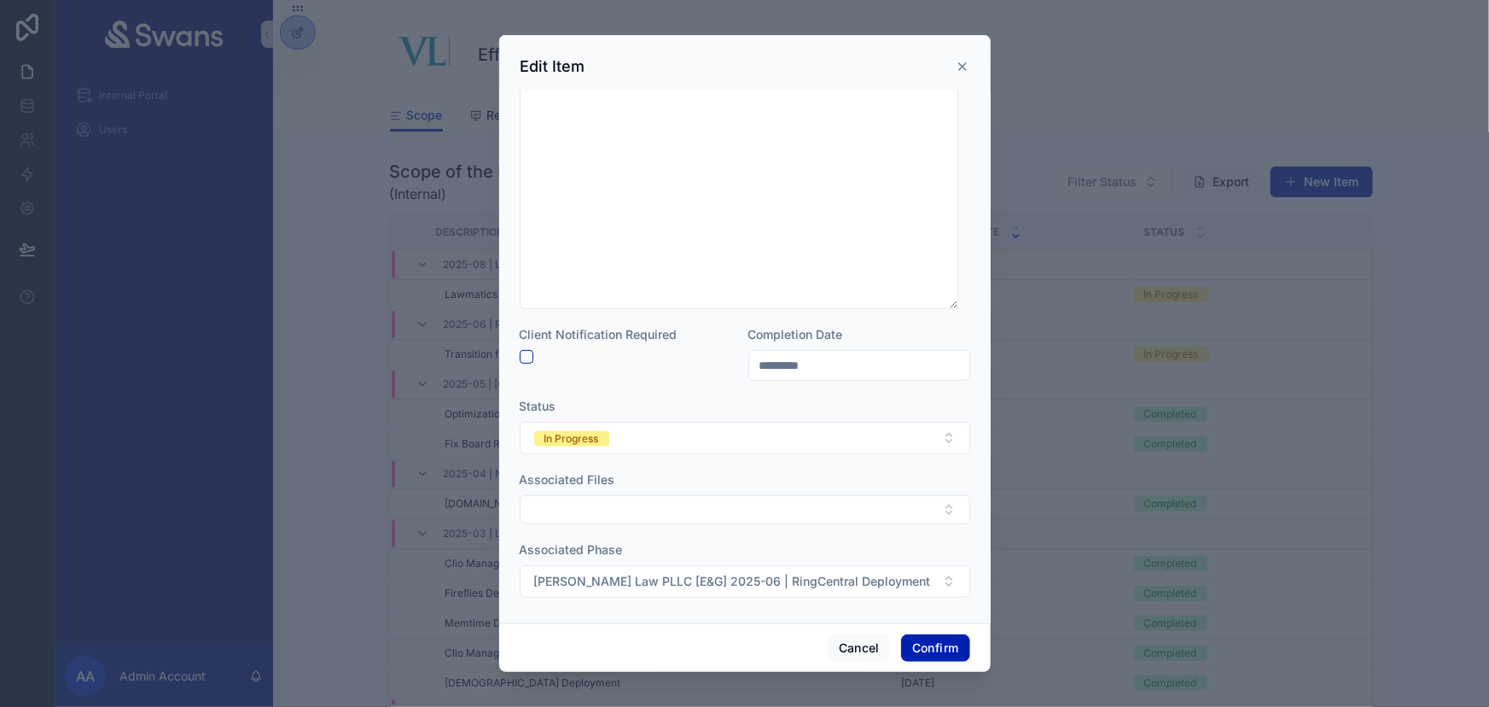
scroll to position [347, 0]
click at [754, 429] on button "In Progress" at bounding box center [745, 434] width 451 height 32
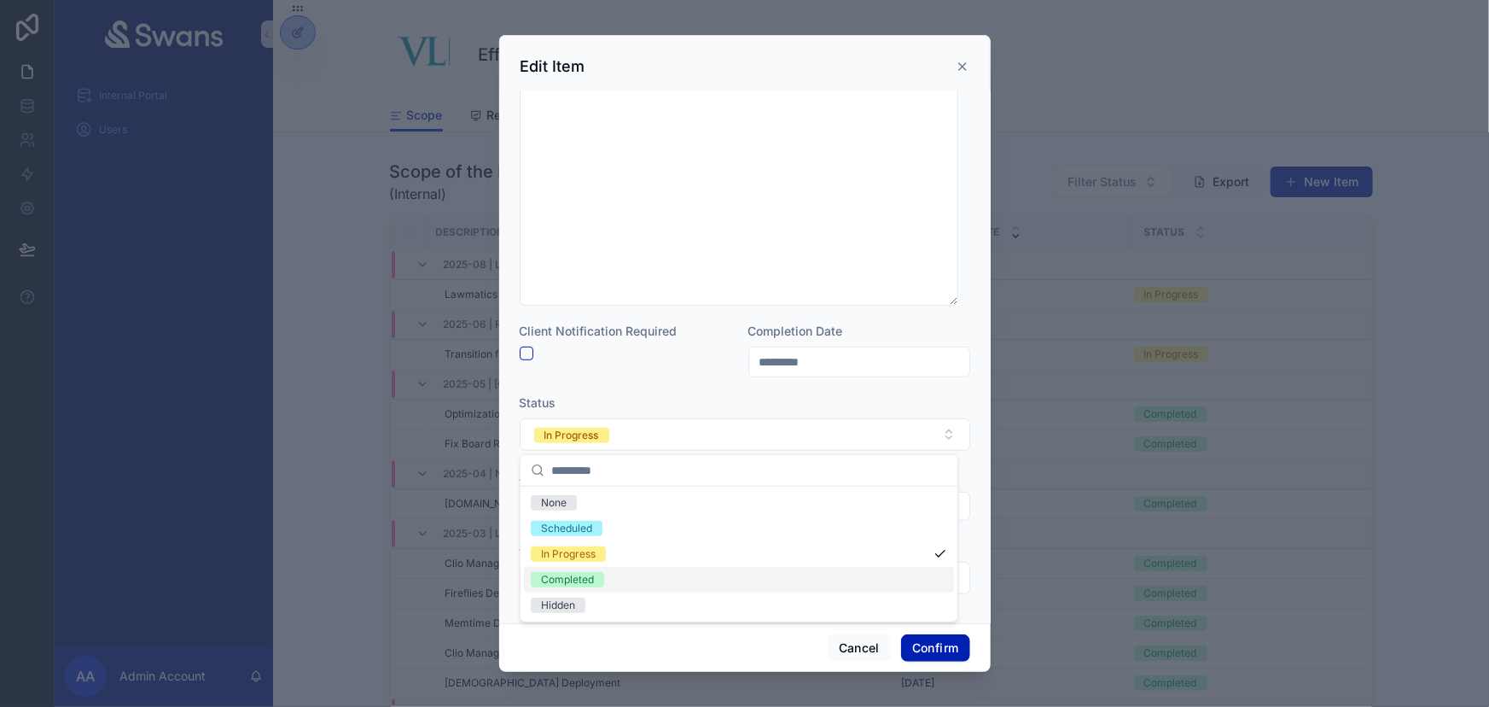
click at [694, 575] on div "Completed" at bounding box center [739, 580] width 430 height 26
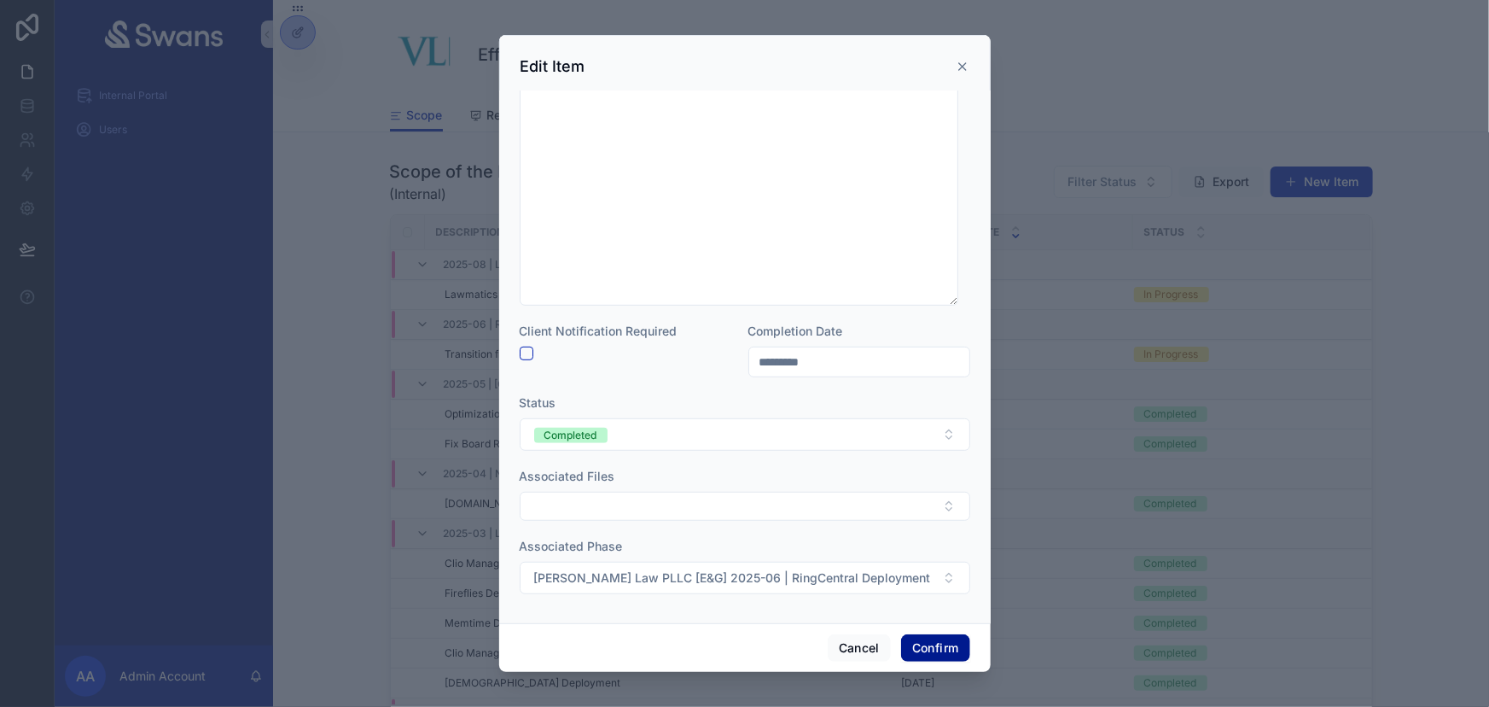
click at [927, 649] on button "Confirm" at bounding box center [935, 647] width 68 height 27
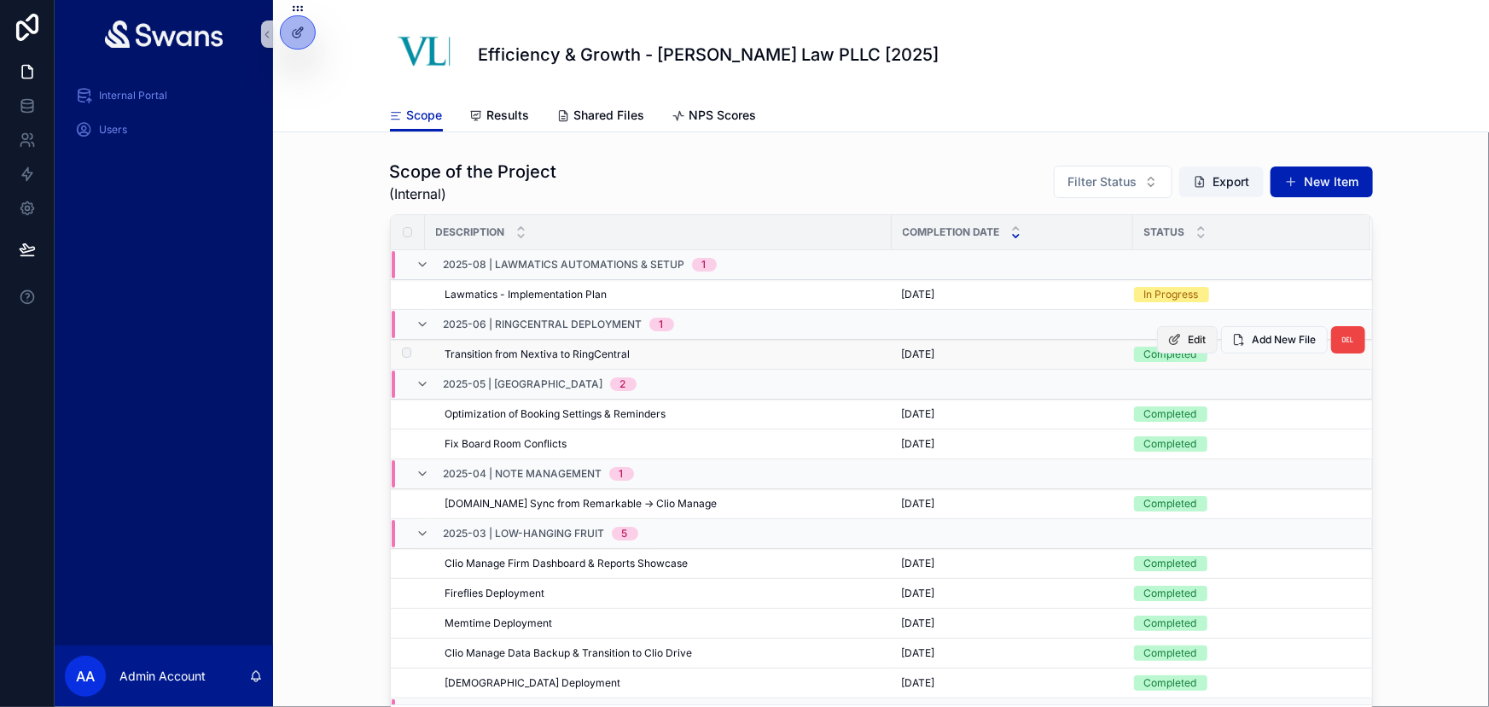
click at [1157, 335] on button "Edit" at bounding box center [1187, 339] width 61 height 27
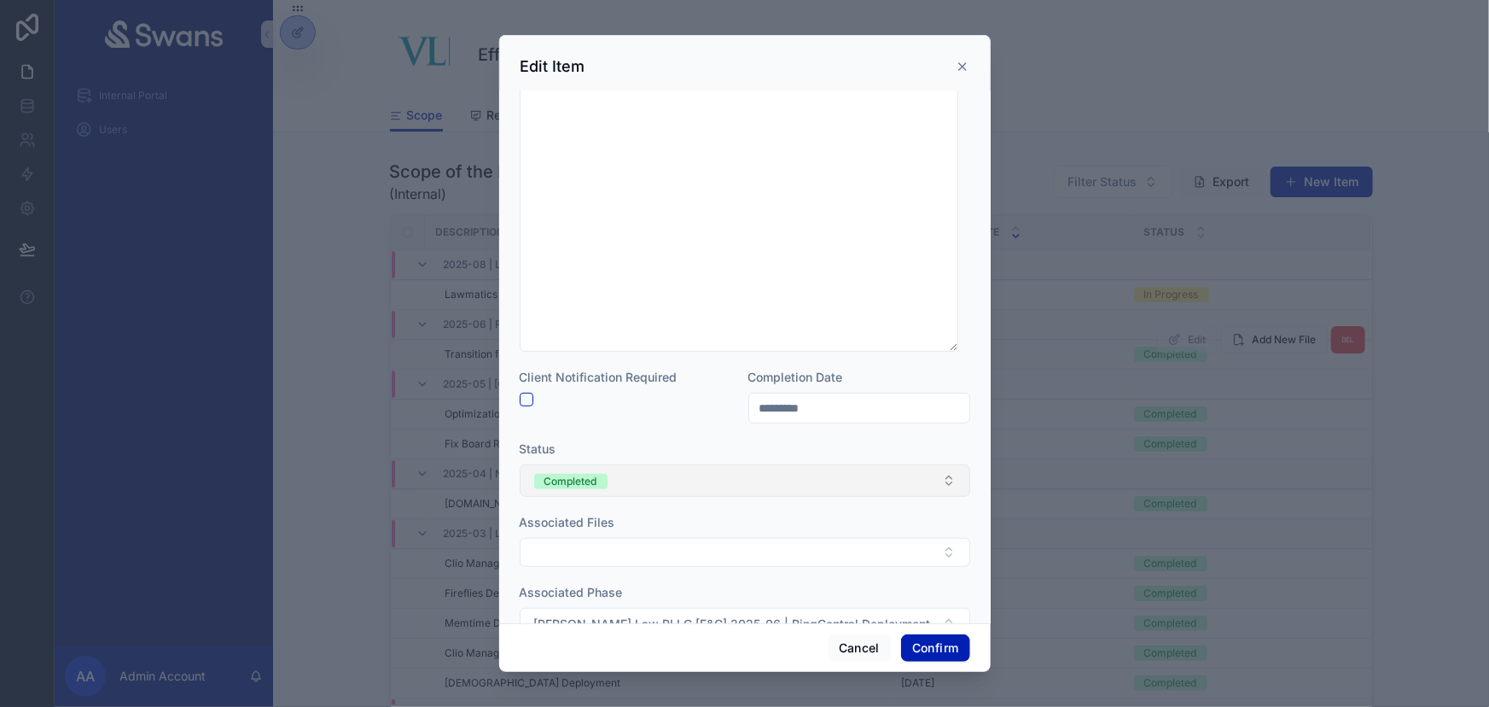
scroll to position [310, 0]
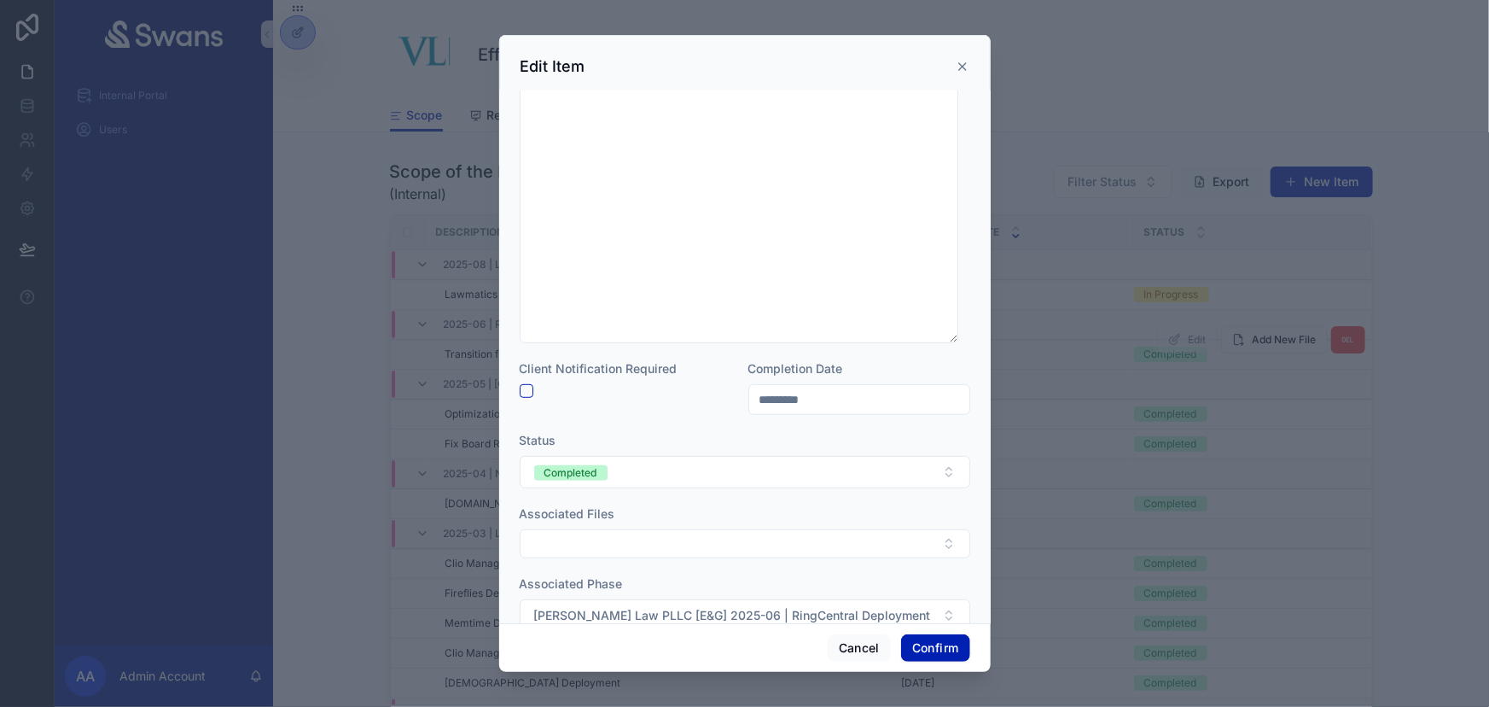
click at [852, 398] on input "*********" at bounding box center [859, 399] width 220 height 24
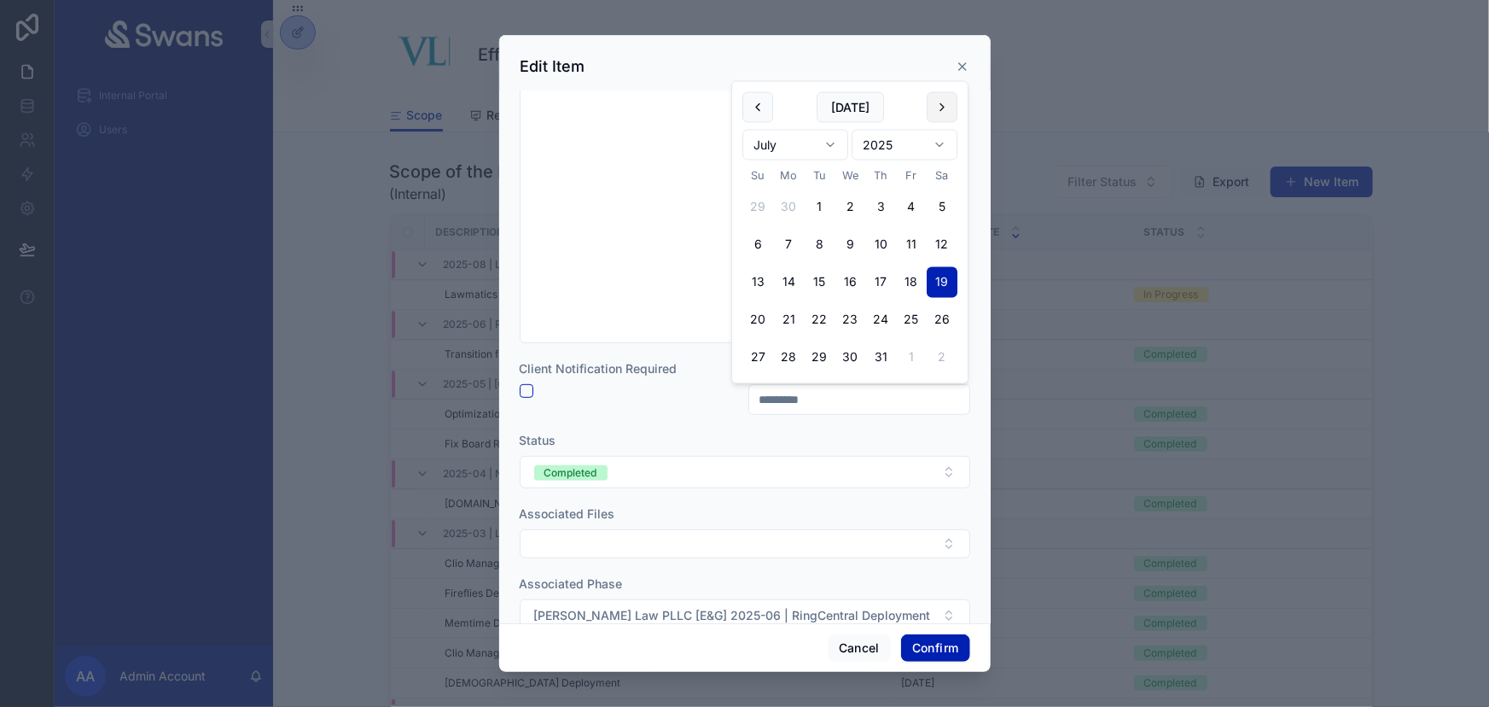
click at [945, 114] on button at bounding box center [942, 107] width 31 height 31
click at [915, 207] on button "8" at bounding box center [911, 207] width 31 height 31
type input "********"
click at [866, 444] on div "Status" at bounding box center [745, 440] width 451 height 17
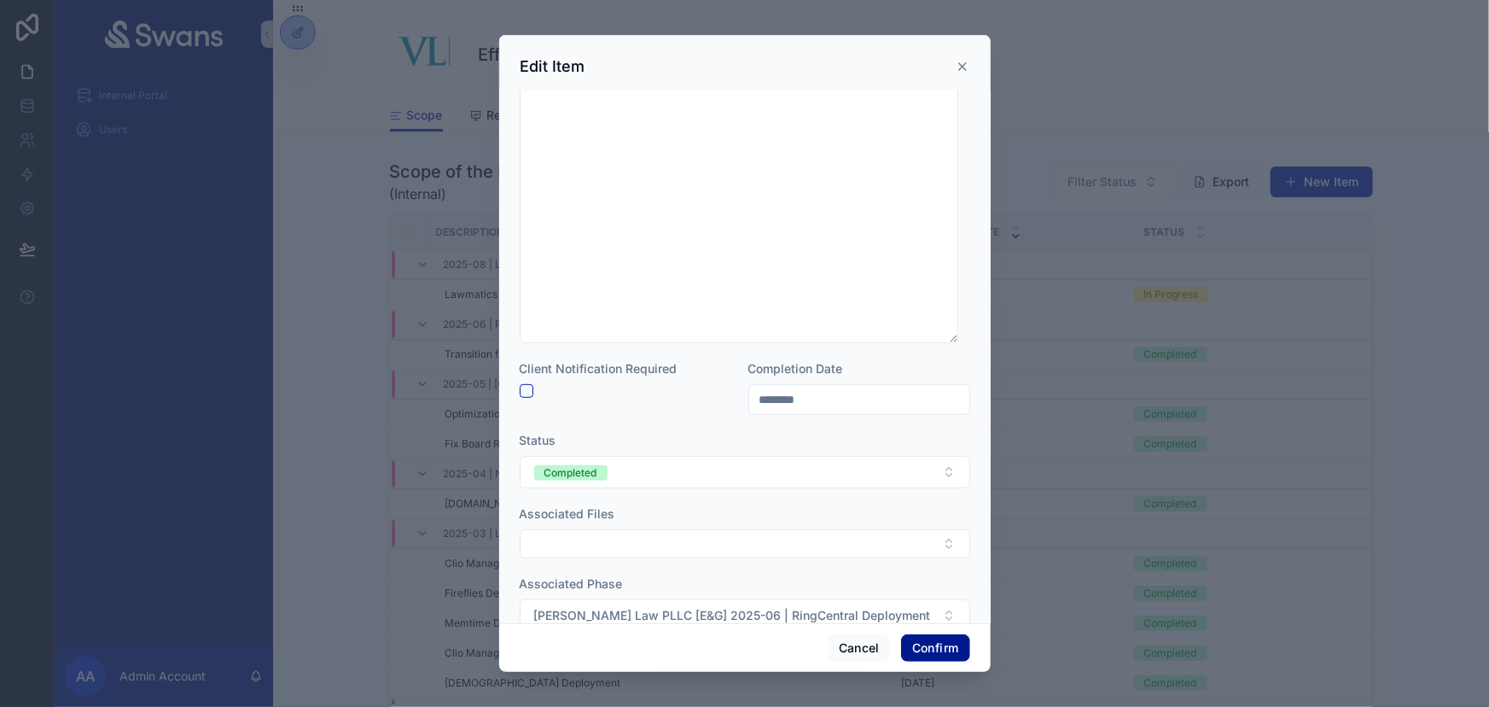
click at [927, 647] on button "Confirm" at bounding box center [935, 647] width 68 height 27
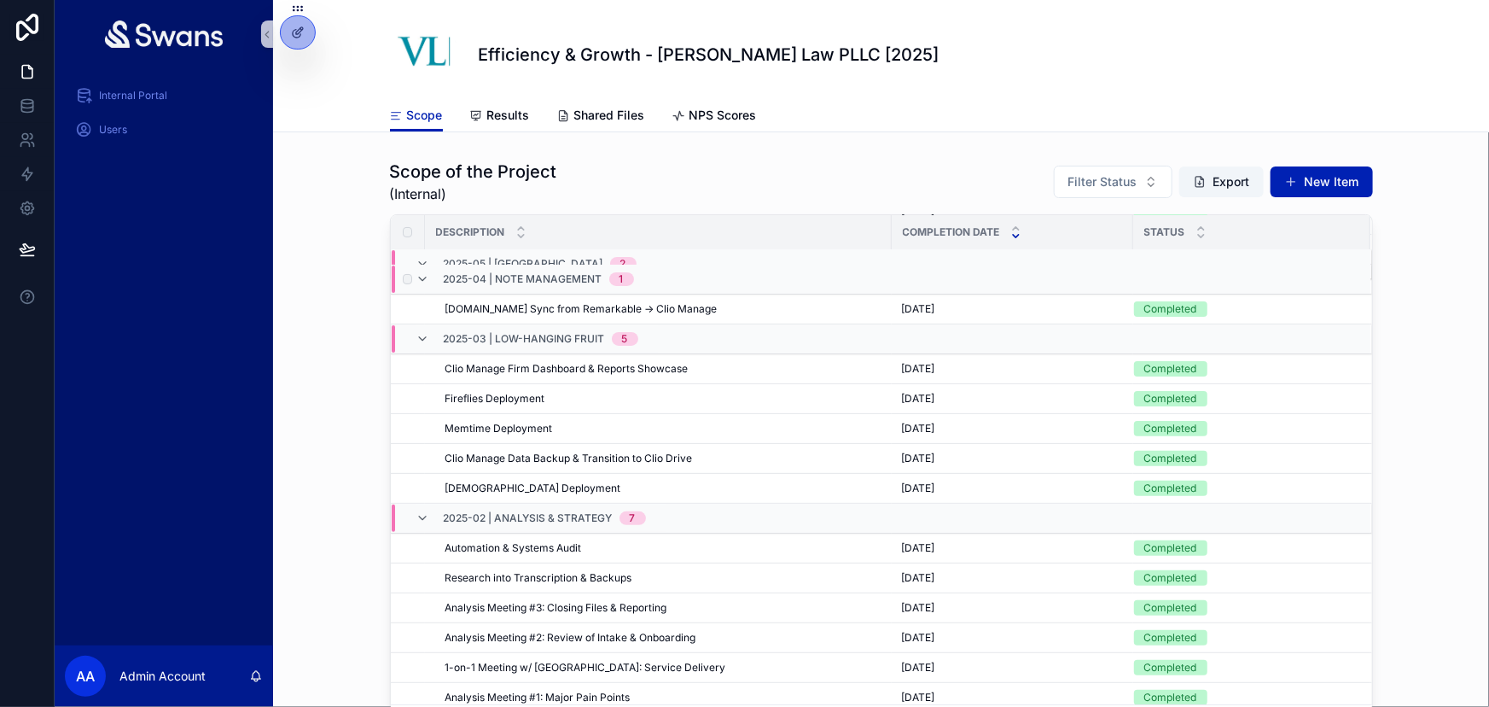
scroll to position [0, 0]
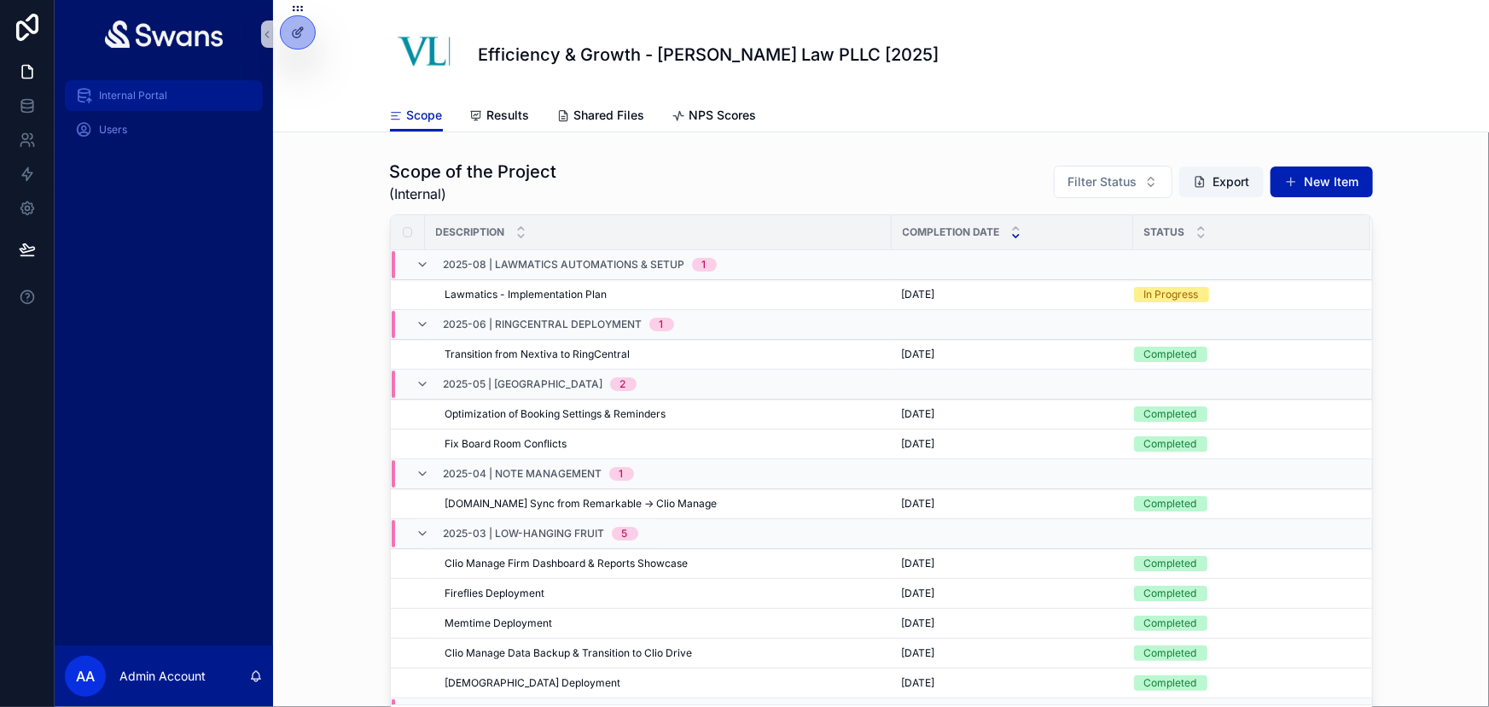
click at [154, 102] on div "Internal Portal" at bounding box center [163, 95] width 177 height 27
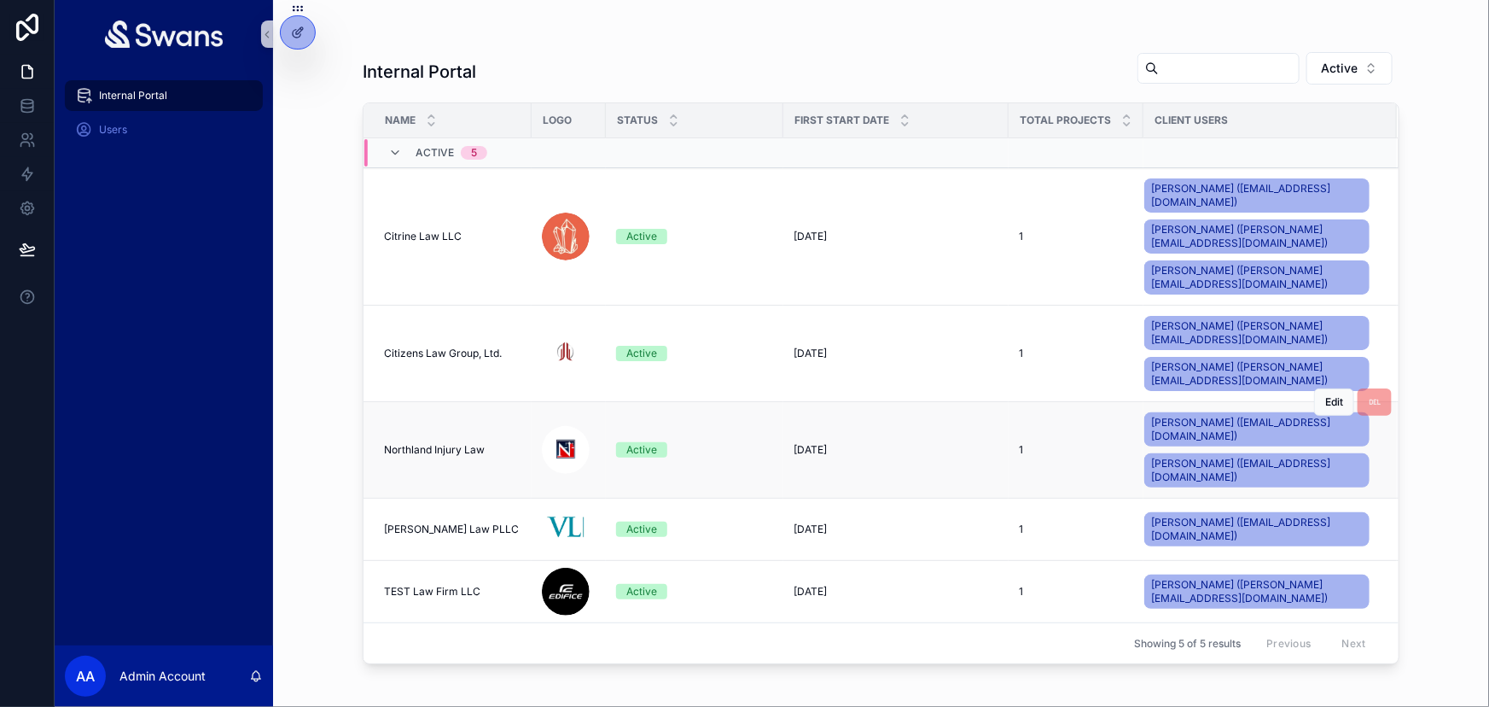
click at [444, 443] on span "Northland Injury Law" at bounding box center [434, 450] width 101 height 14
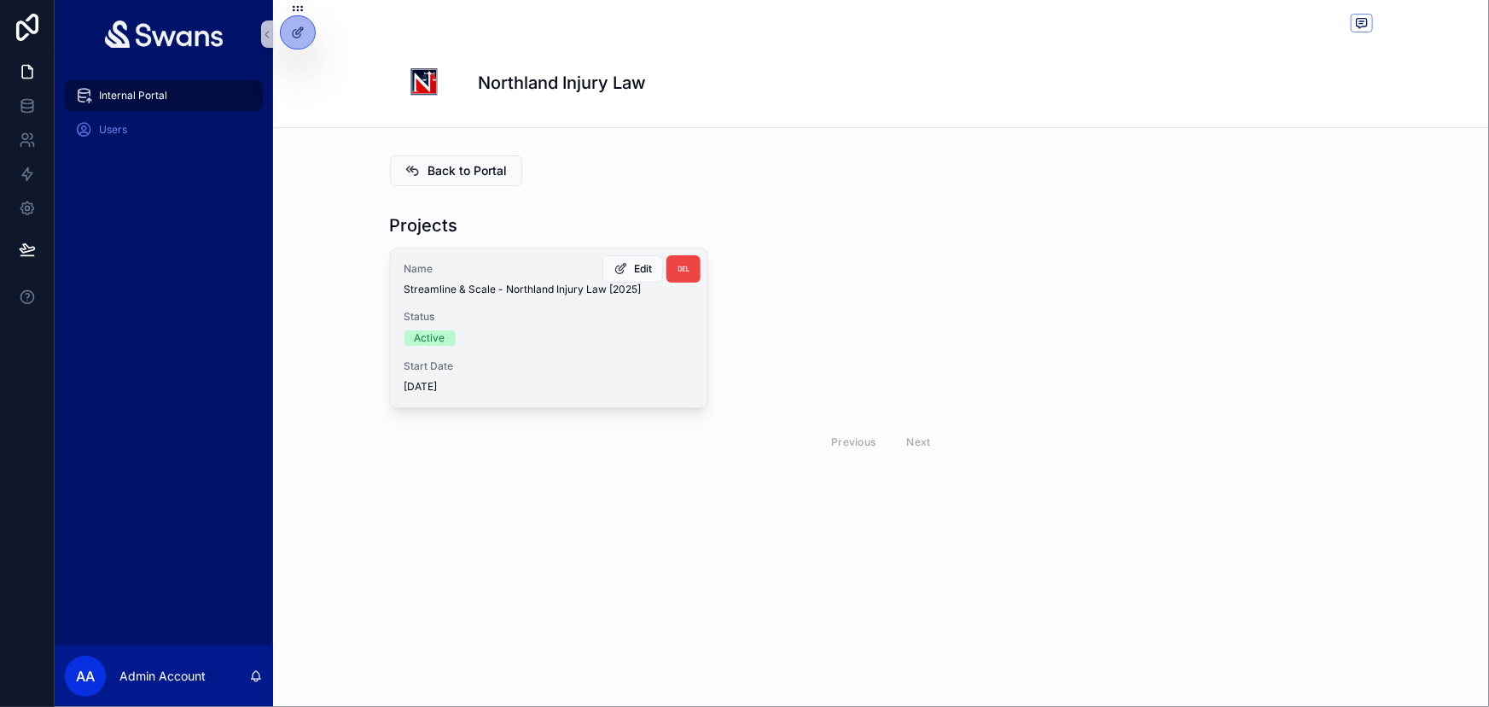
click at [543, 316] on span "Status" at bounding box center [548, 317] width 289 height 14
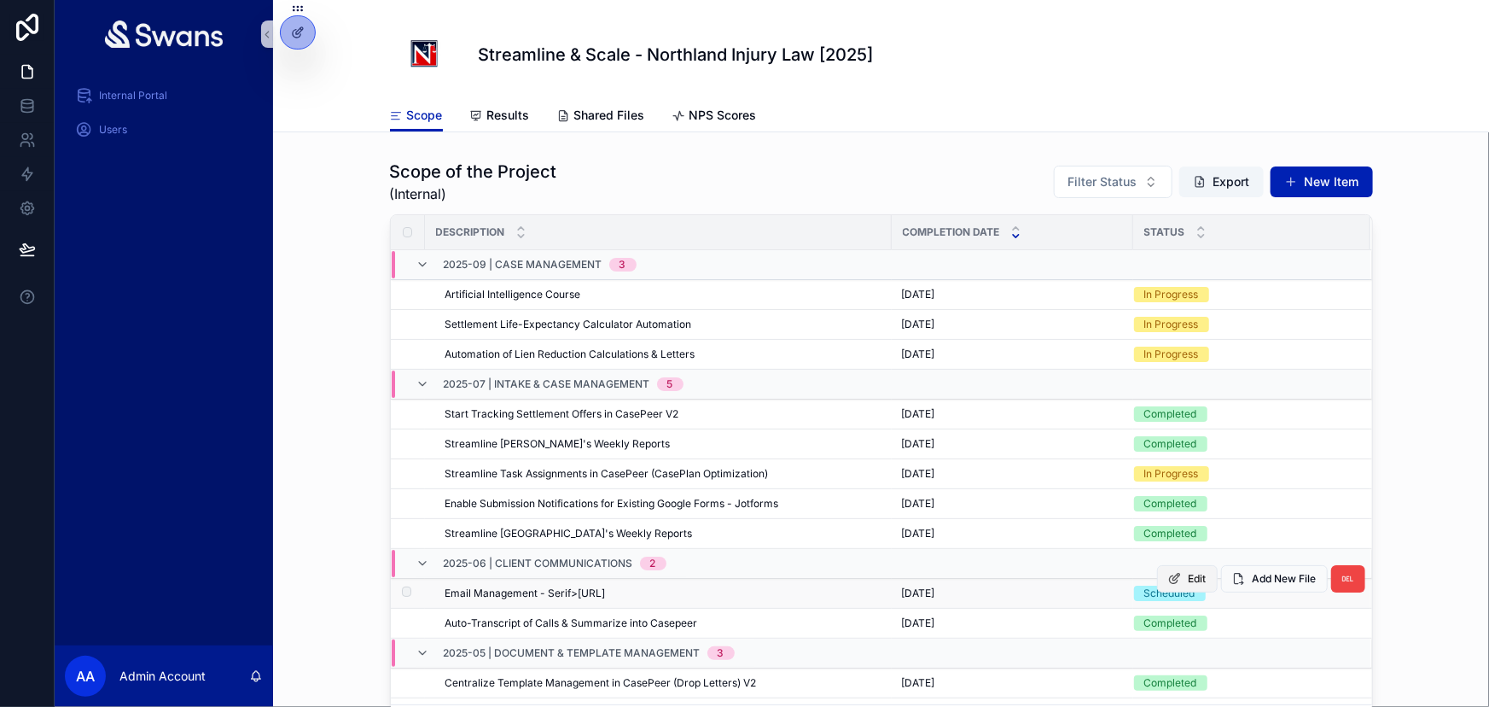
click at [1168, 581] on icon "scrollable content" at bounding box center [1175, 579] width 14 height 14
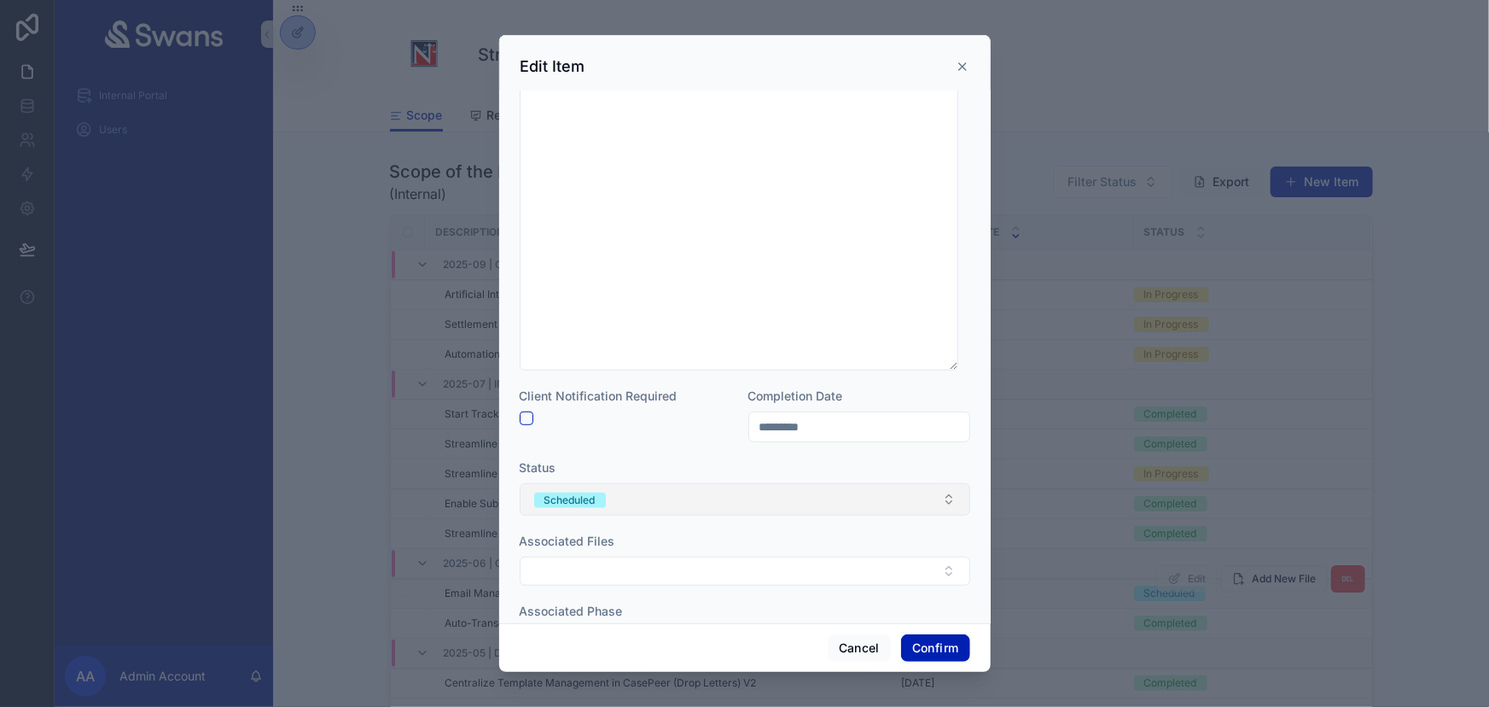
scroll to position [387, 0]
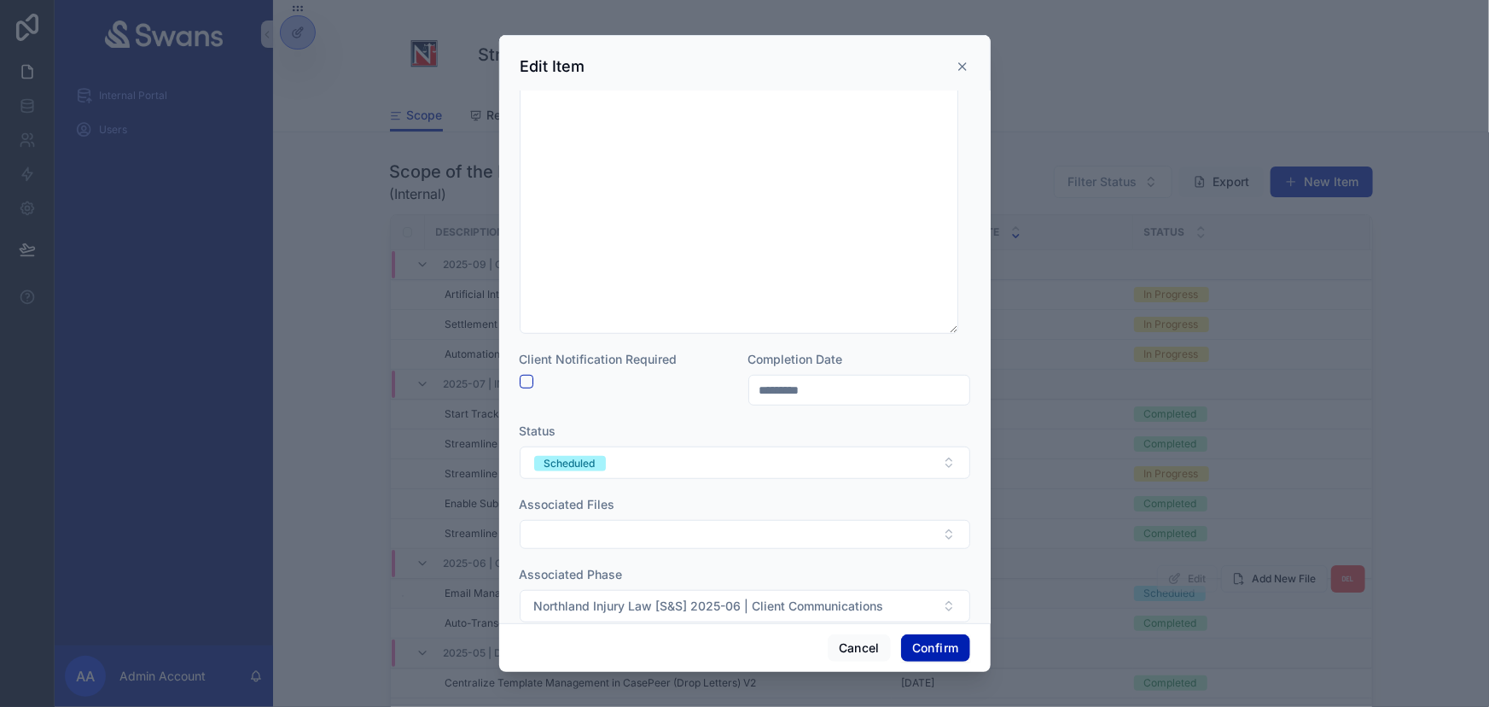
click at [795, 394] on input "*********" at bounding box center [859, 390] width 220 height 24
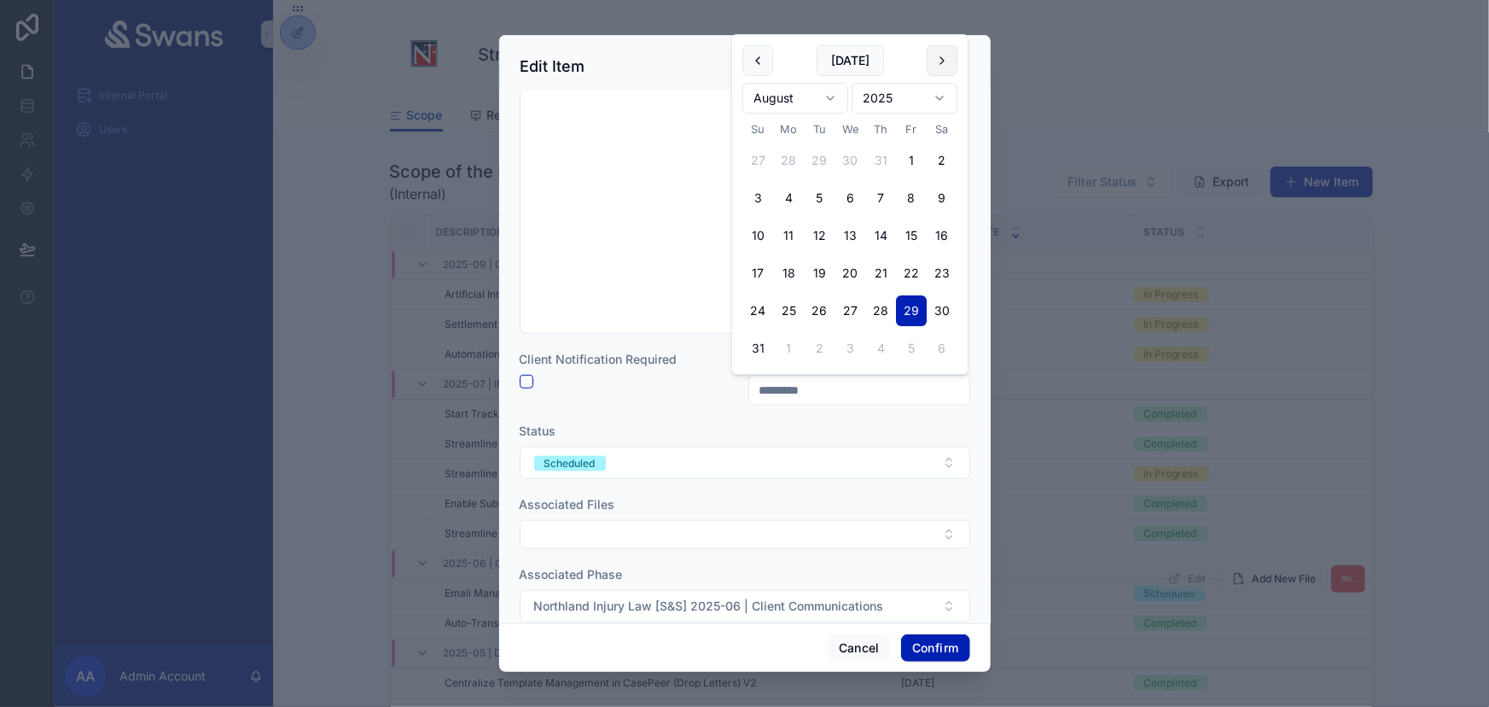
click at [950, 67] on button at bounding box center [942, 60] width 31 height 31
click at [939, 98] on button at bounding box center [942, 98] width 31 height 31
click at [913, 230] on button "10" at bounding box center [911, 235] width 31 height 31
type input "**********"
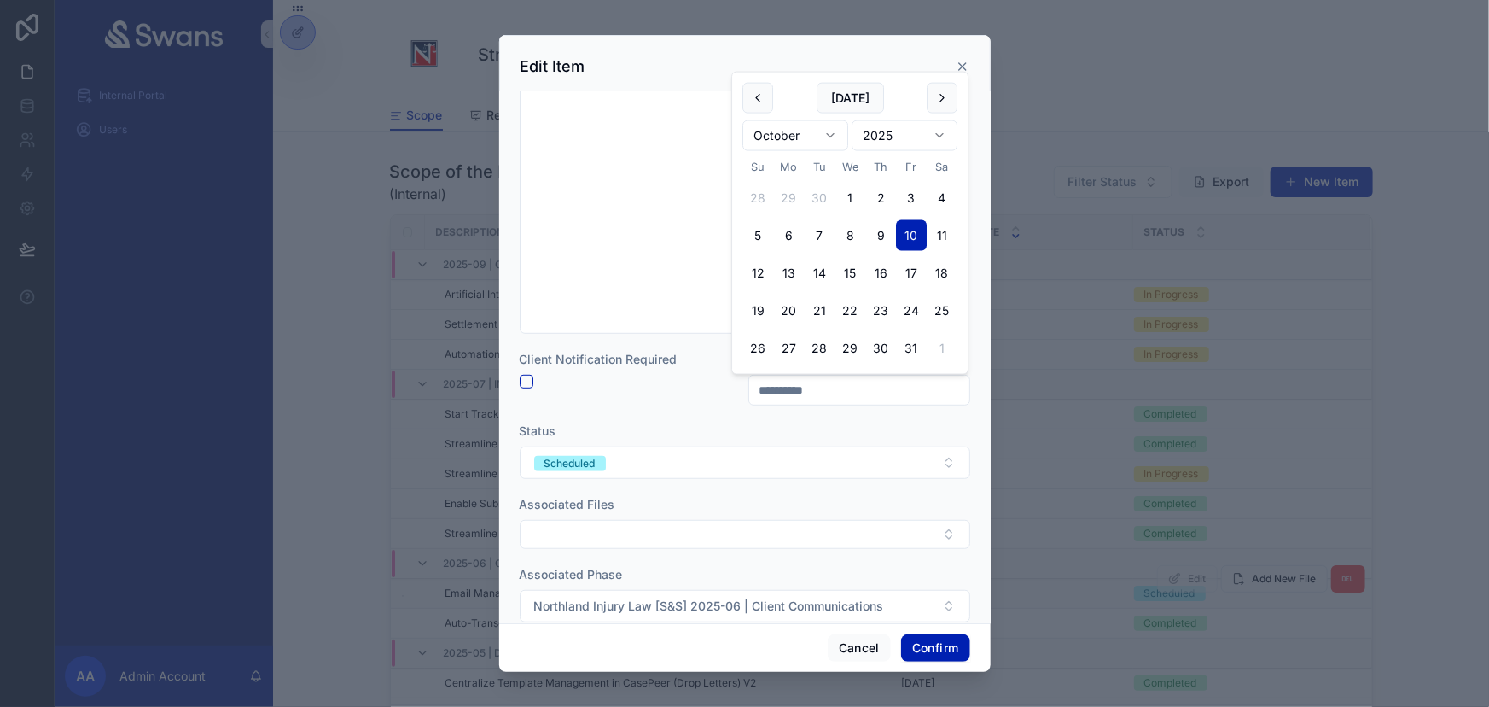
click at [904, 439] on div "Status Scheduled" at bounding box center [745, 450] width 451 height 56
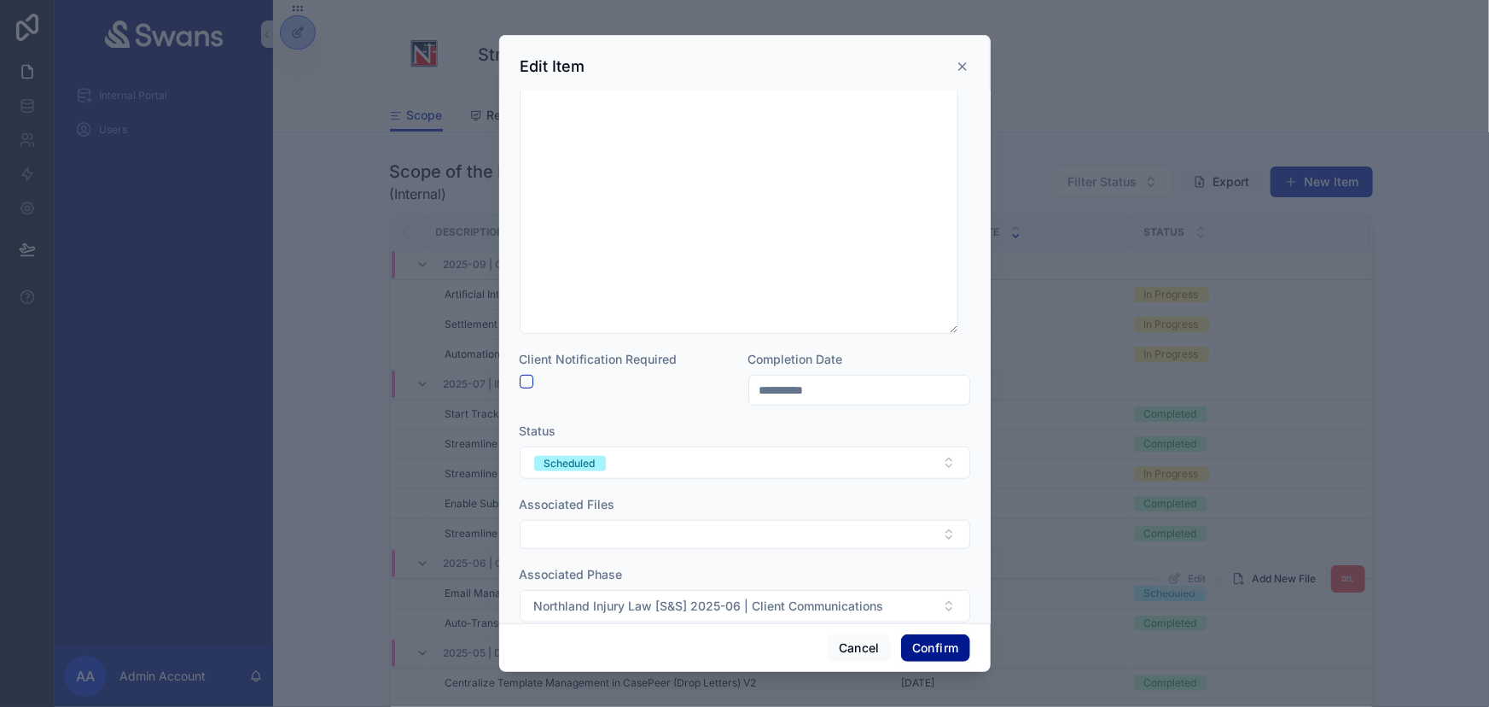
click at [930, 640] on button "Confirm" at bounding box center [935, 647] width 68 height 27
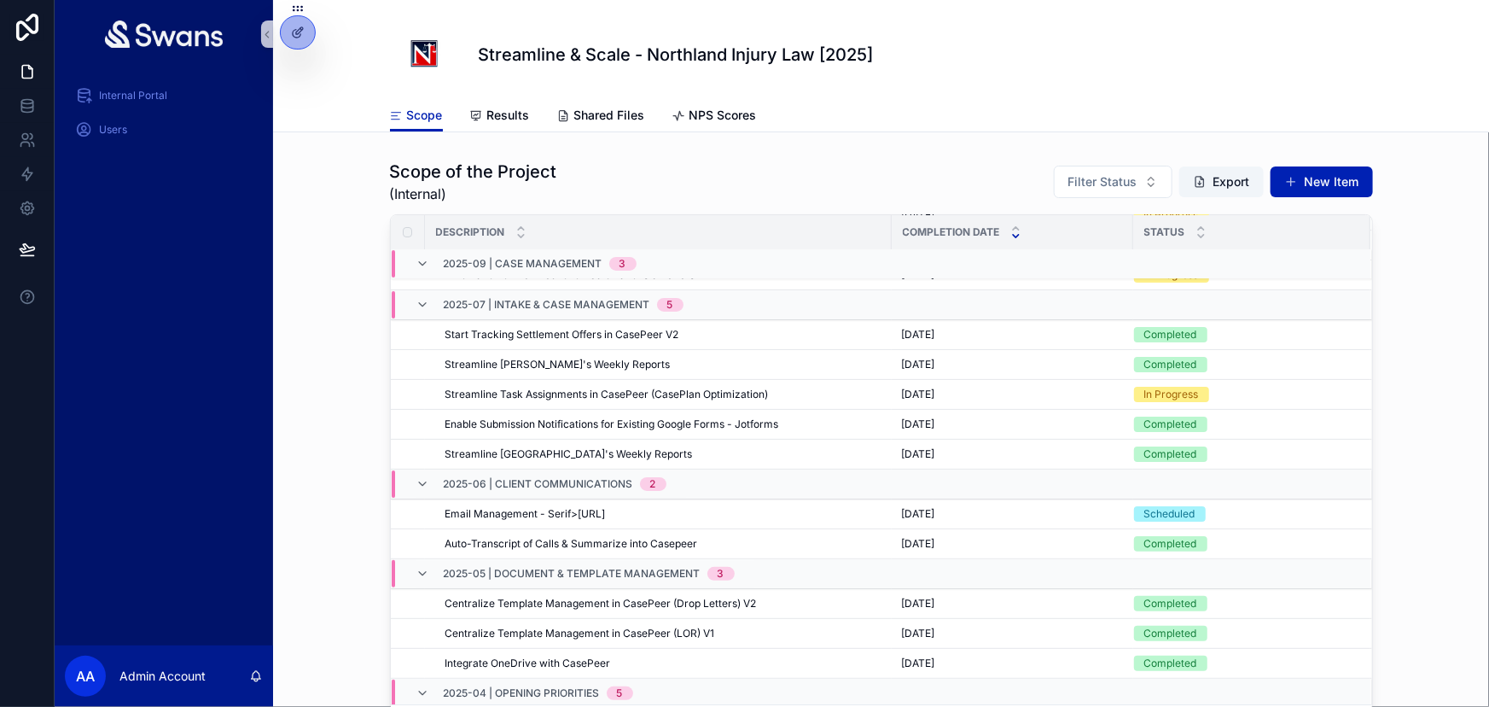
scroll to position [0, 0]
